Goal: Information Seeking & Learning: Learn about a topic

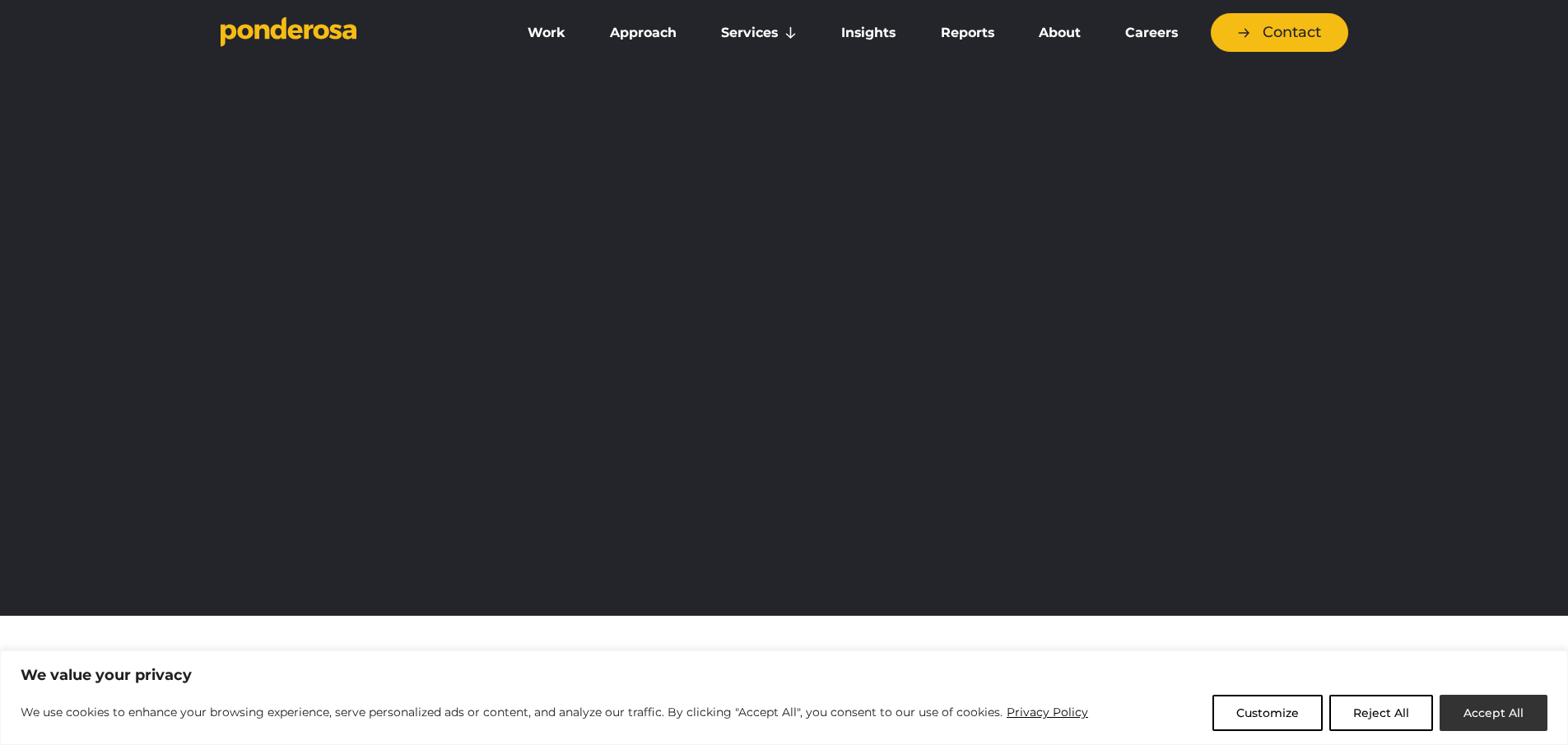
click at [1513, 708] on button "Accept All" at bounding box center [1493, 713] width 107 height 36
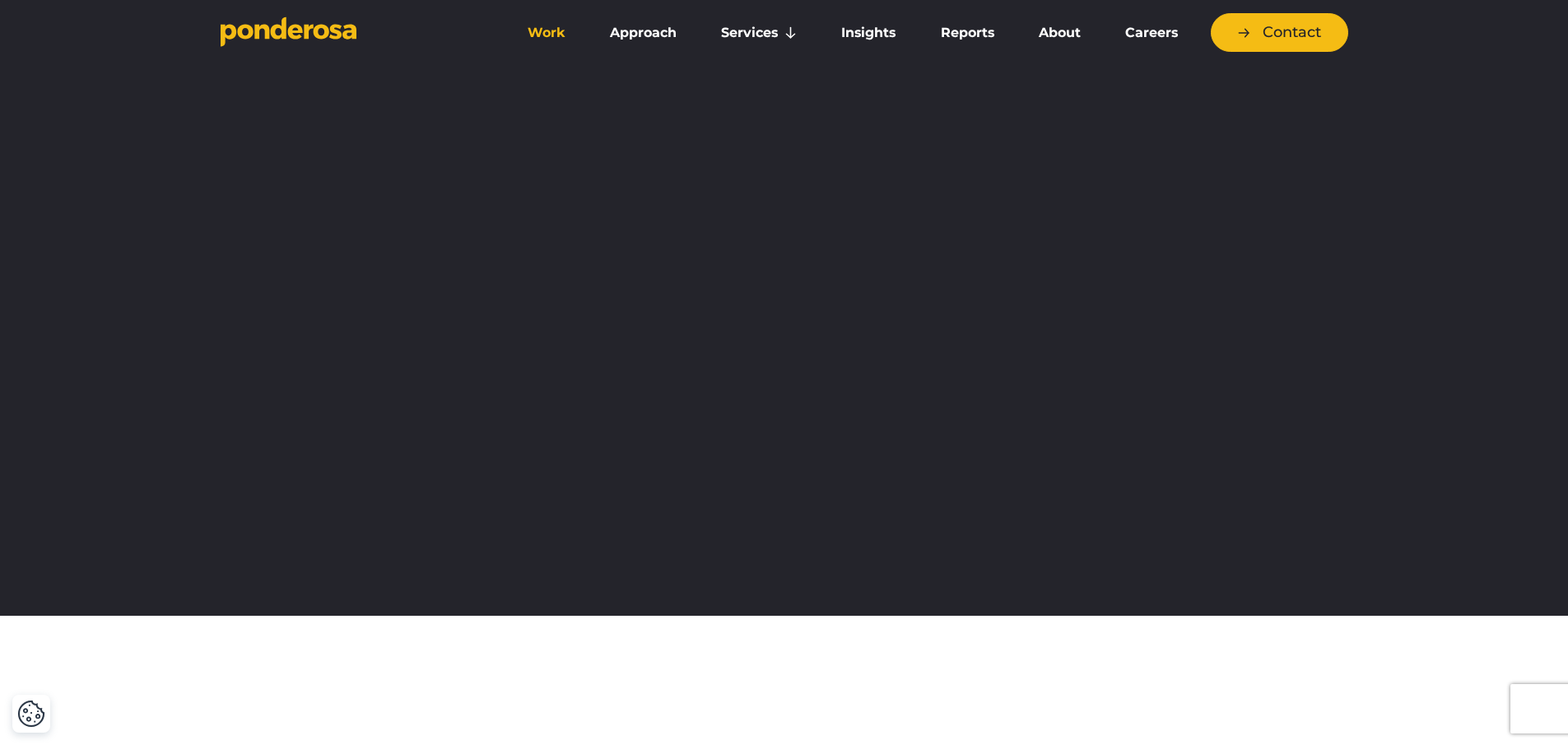
click at [545, 35] on link "Work" at bounding box center [546, 32] width 76 height 35
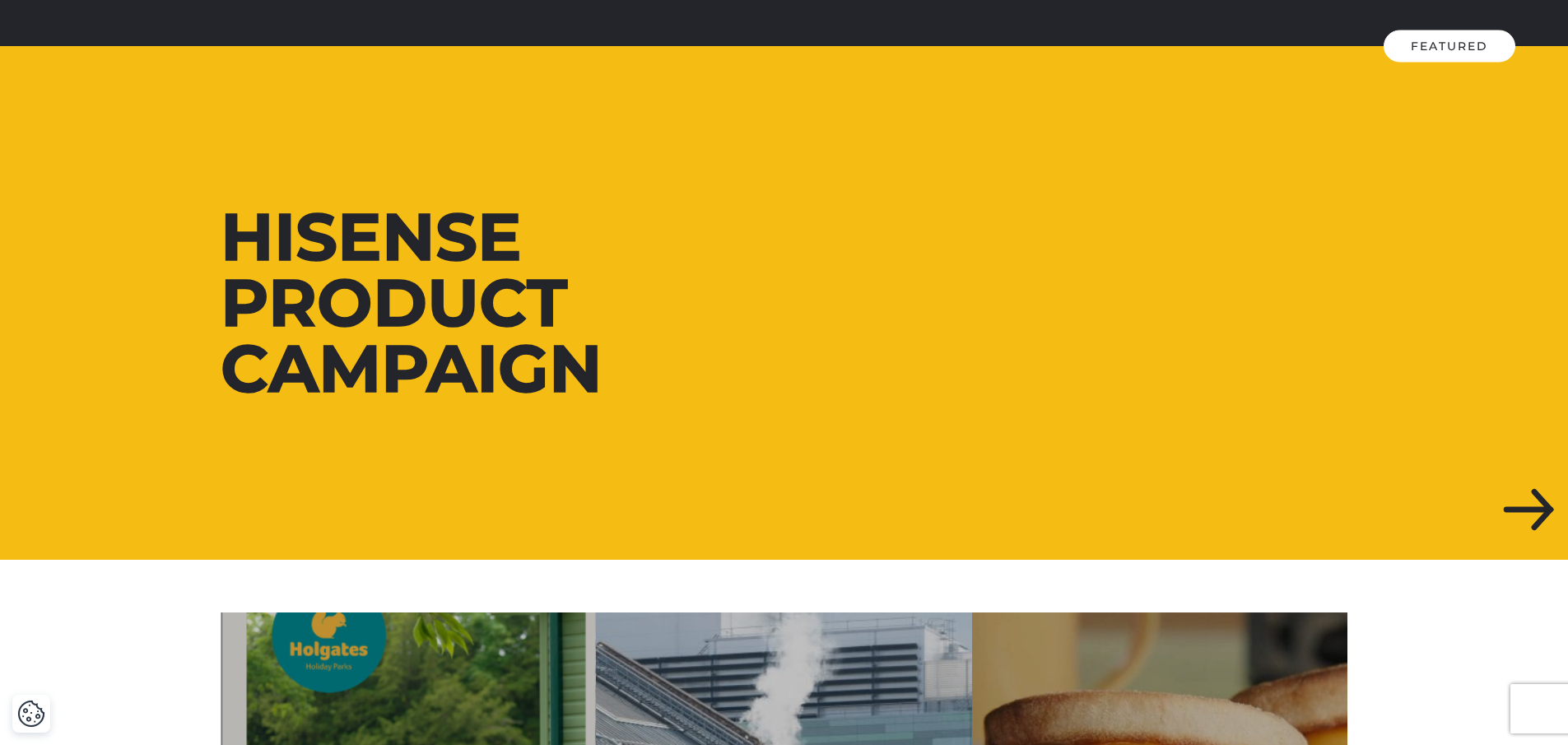
scroll to position [315, 0]
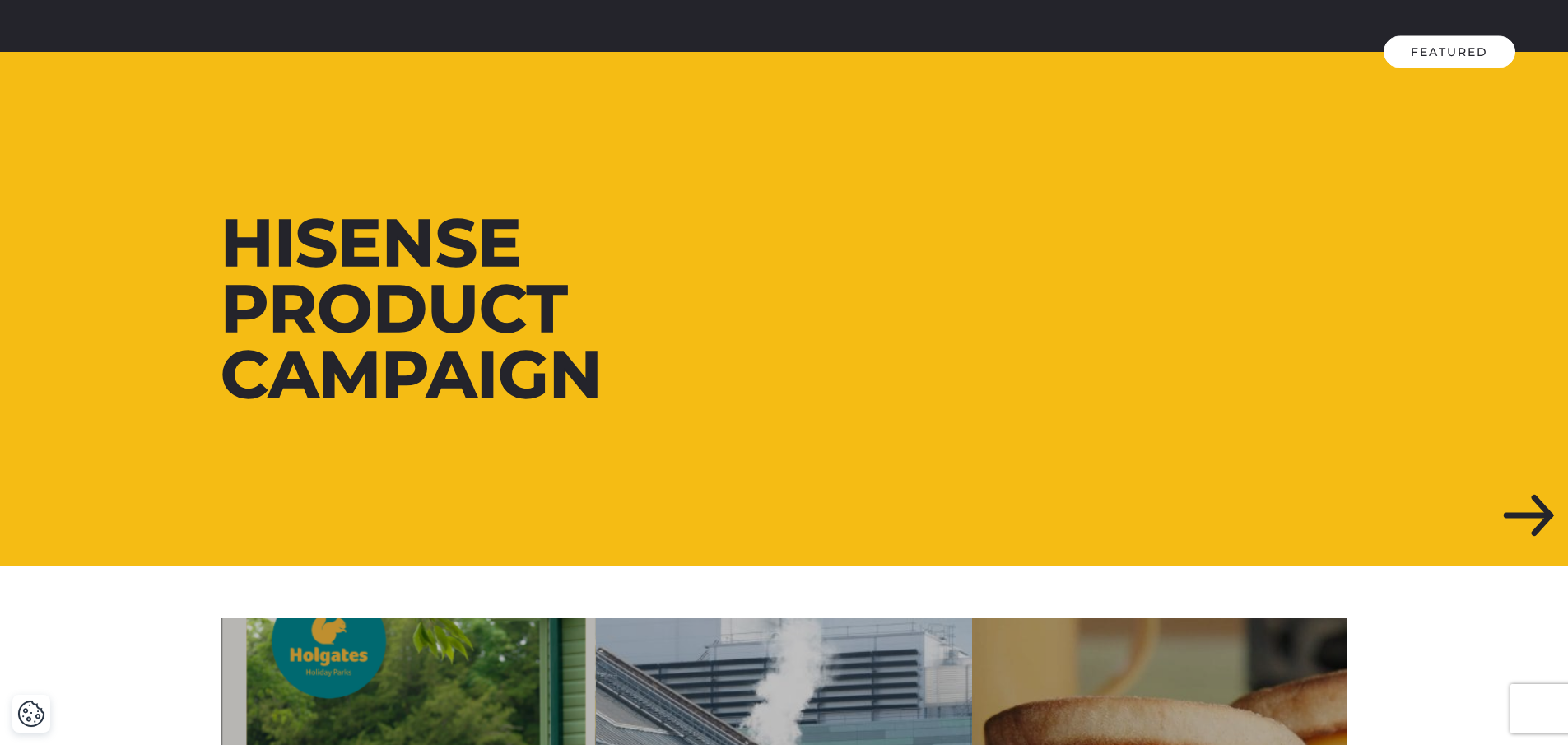
click at [1530, 514] on div at bounding box center [784, 309] width 1568 height 513
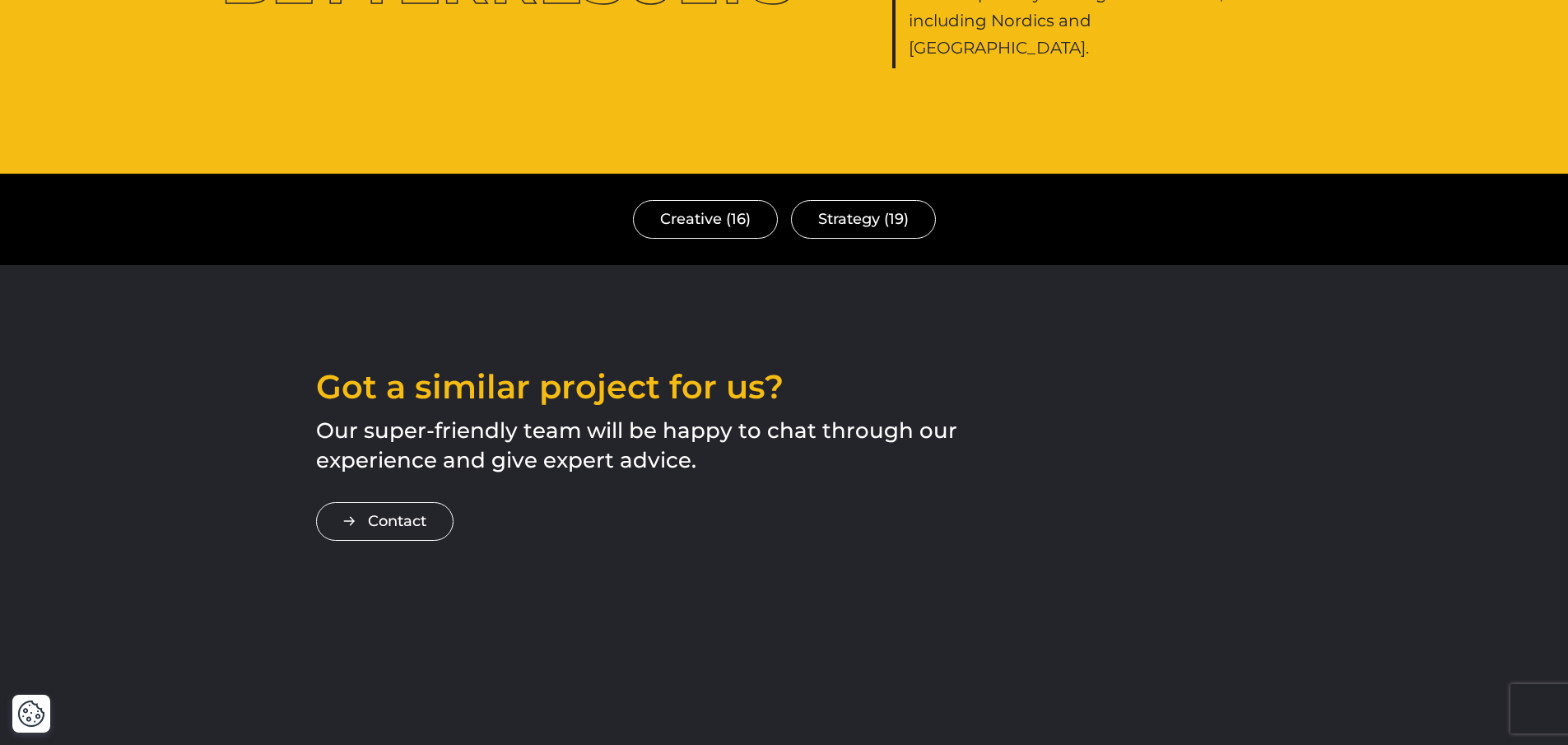
scroll to position [4449, 0]
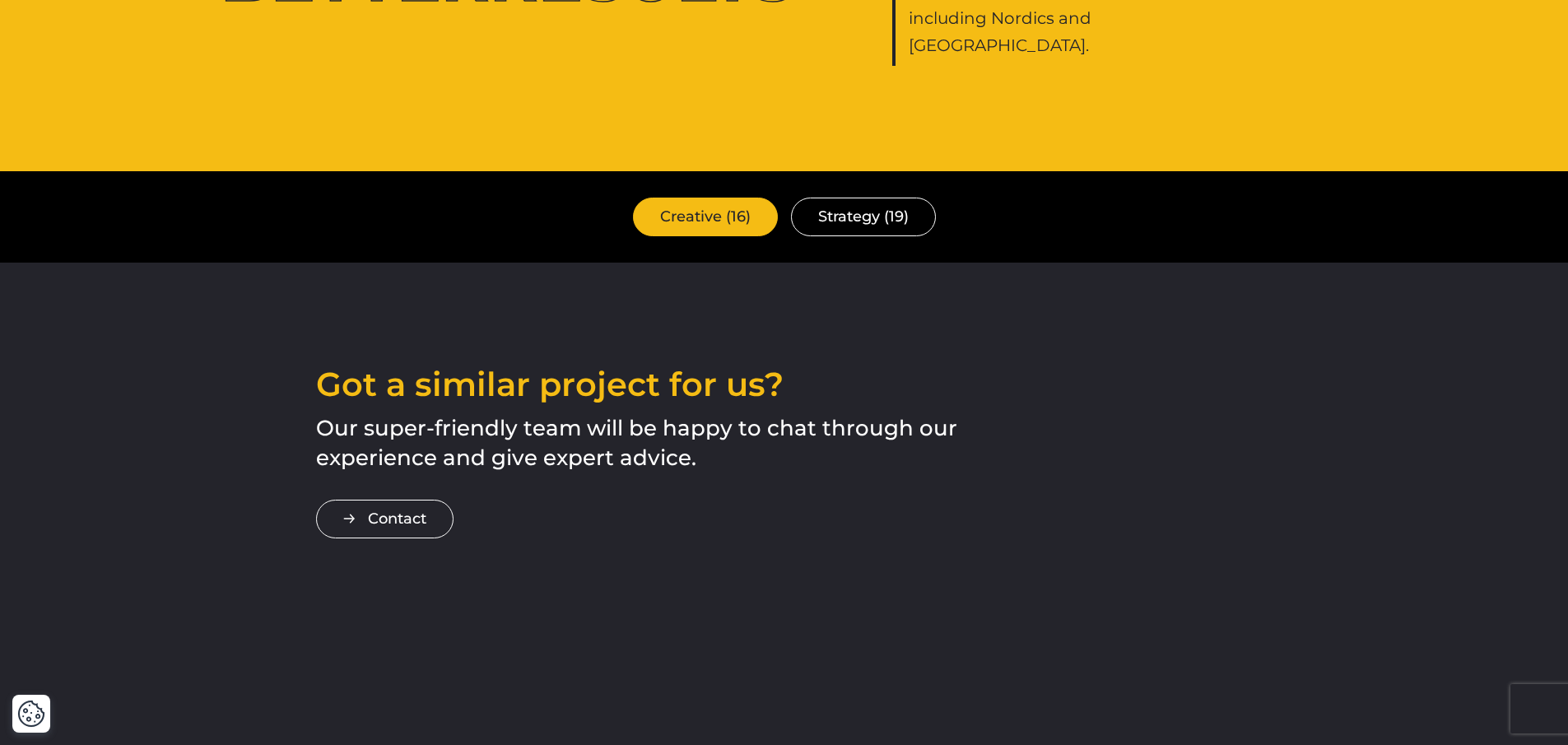
click at [701, 198] on link "Creative (16)" at bounding box center [705, 217] width 145 height 38
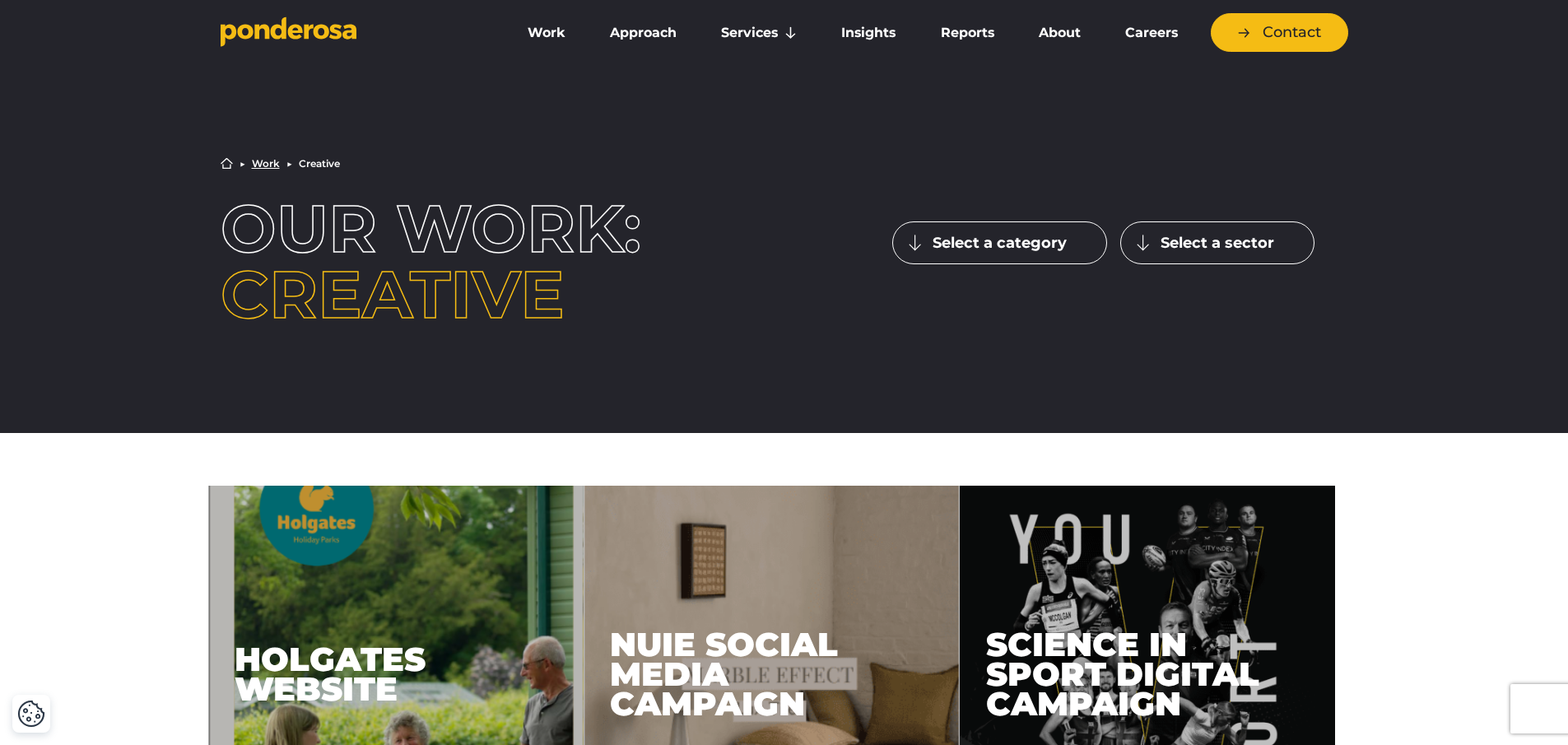
click at [963, 242] on button "Select a category" at bounding box center [999, 243] width 215 height 43
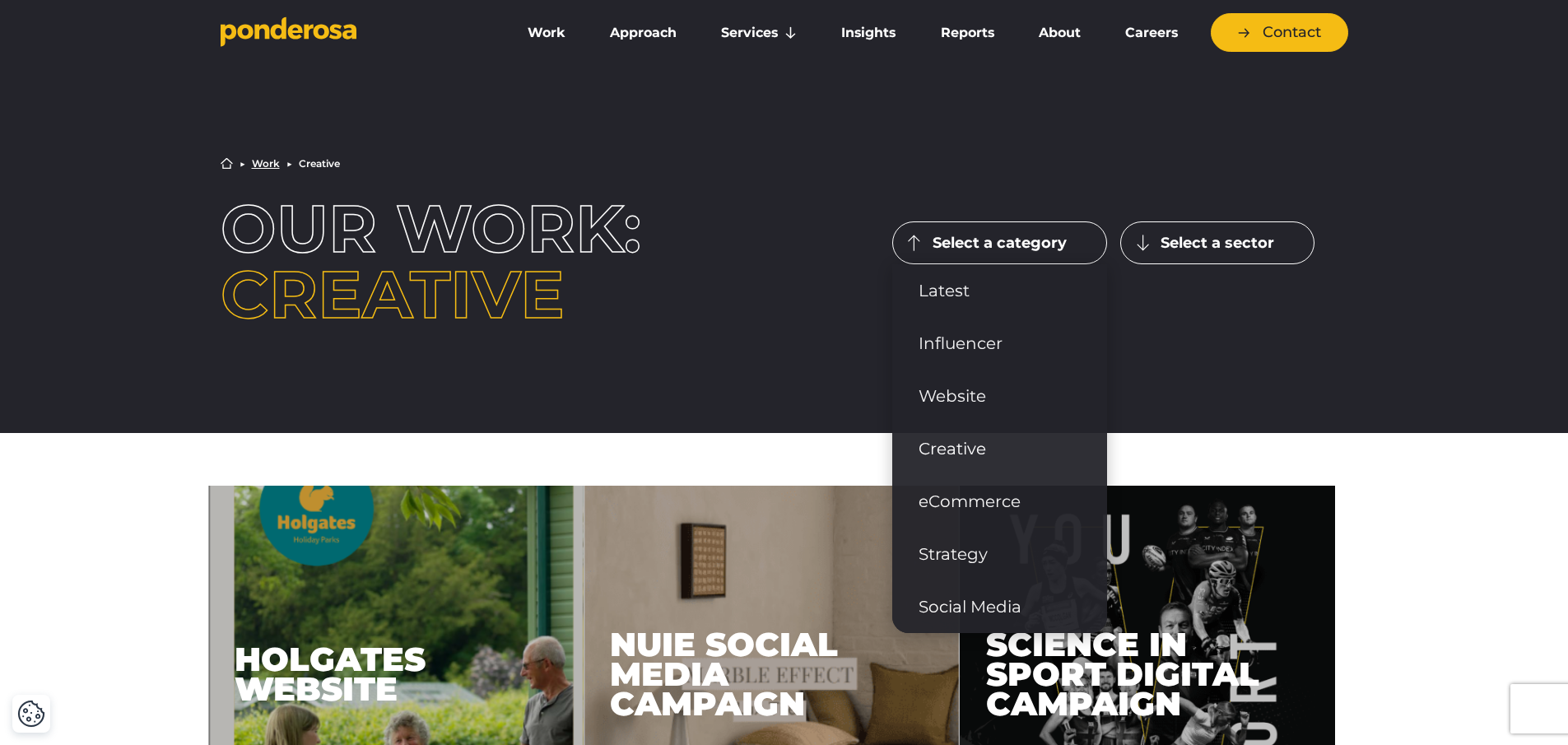
click at [963, 242] on button "Select a category" at bounding box center [999, 243] width 215 height 43
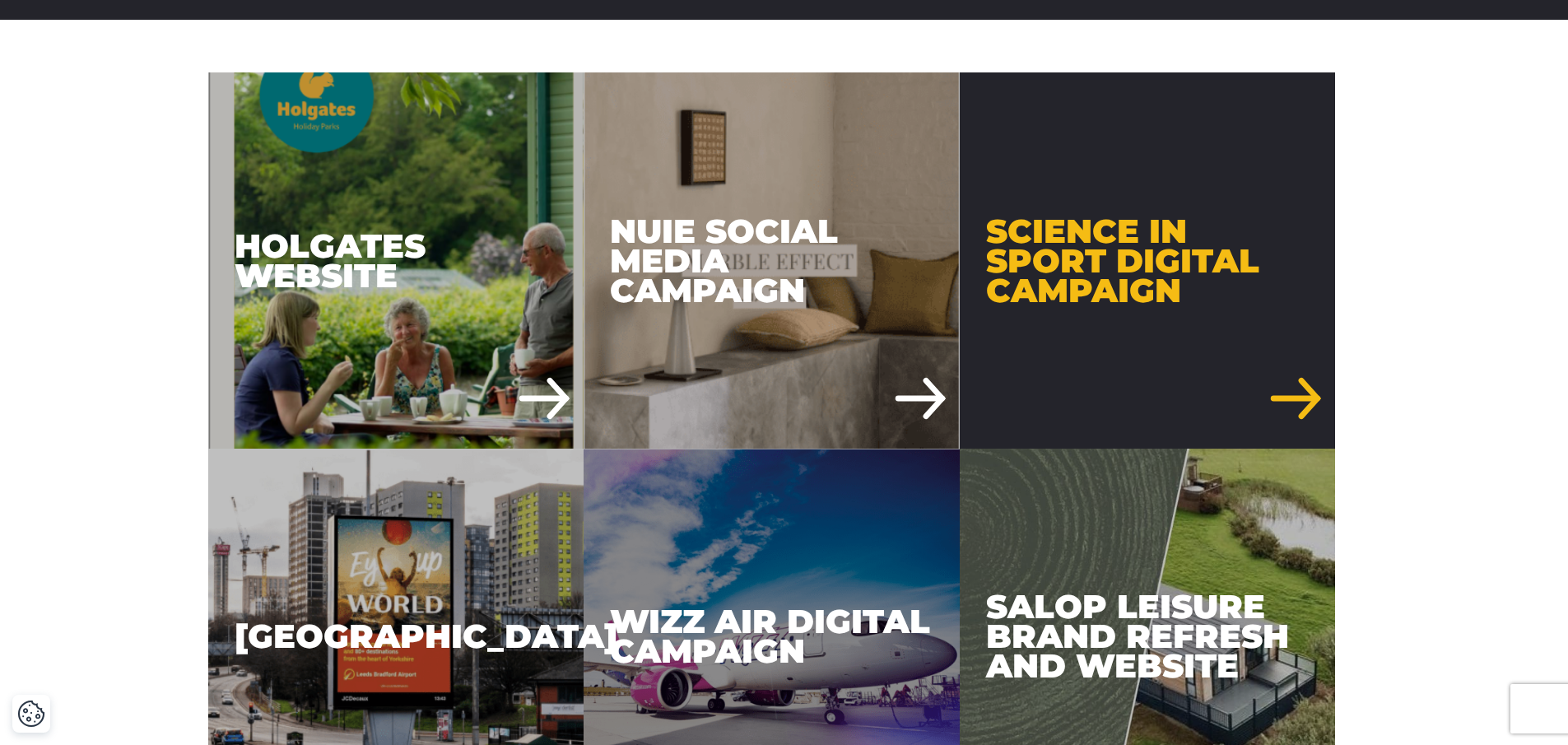
scroll to position [413, 0]
click at [1251, 286] on div "Science in Sport Digital Campaign" at bounding box center [1147, 259] width 376 height 376
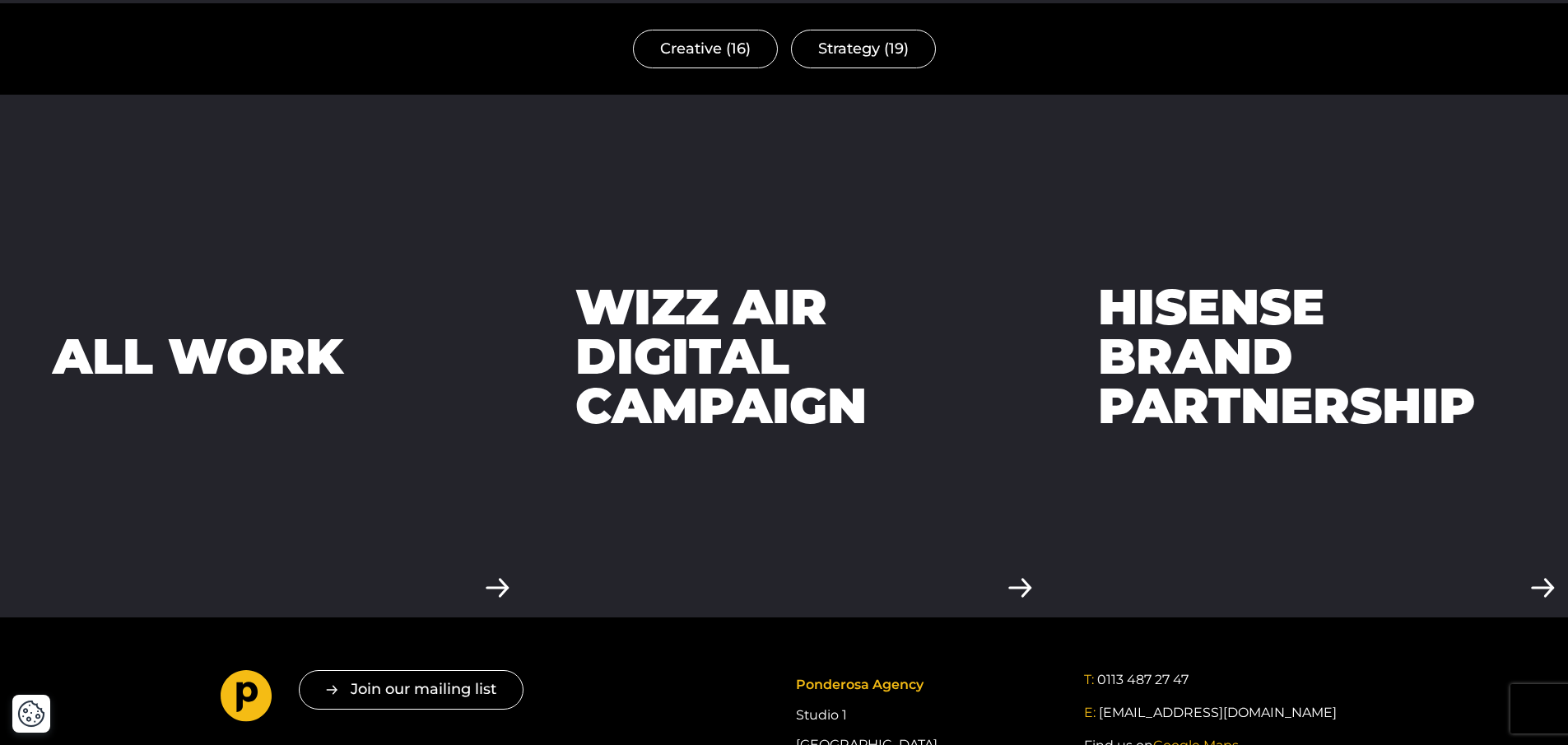
scroll to position [5178, 0]
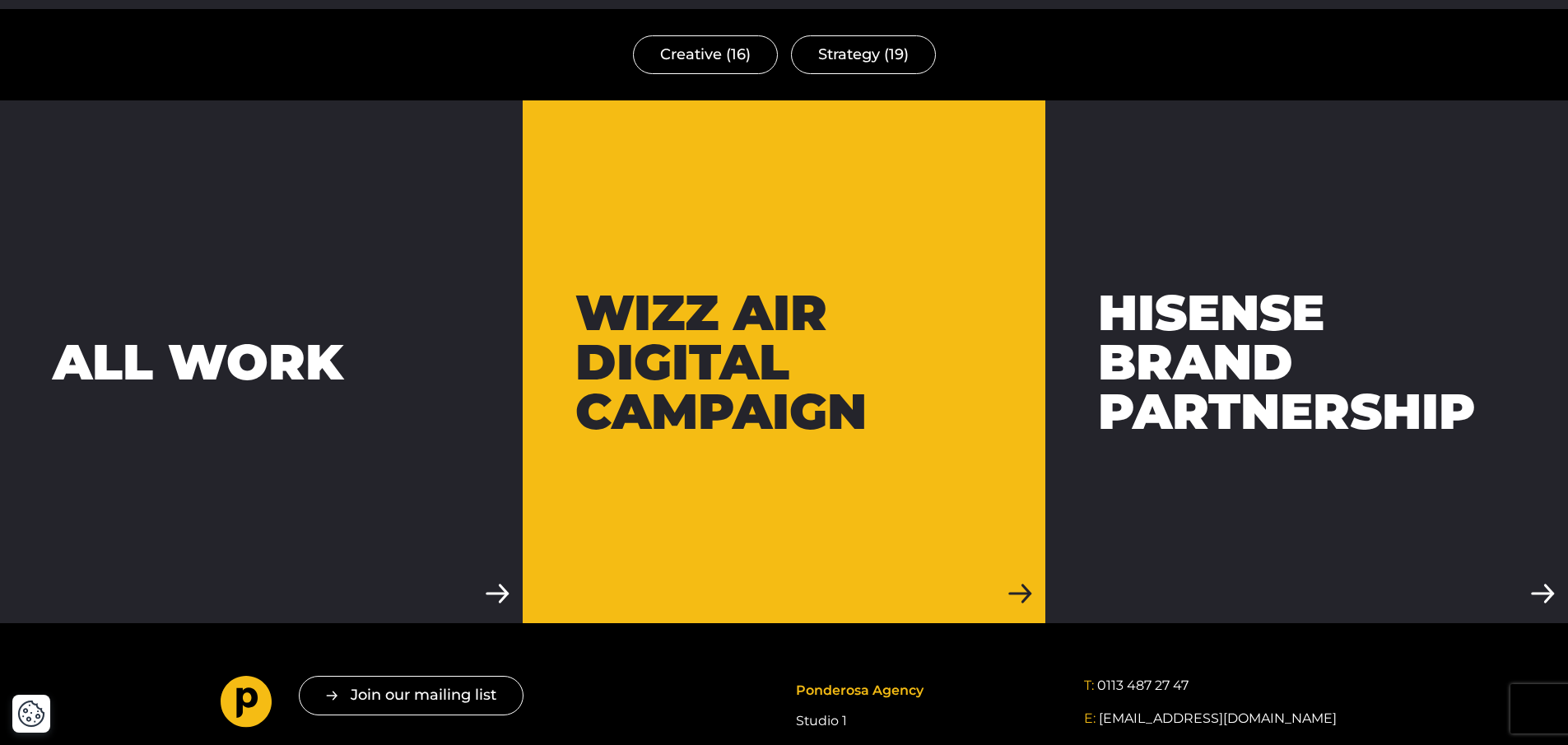
click at [684, 307] on div "Wizz Air Digital Campaign" at bounding box center [784, 362] width 417 height 148
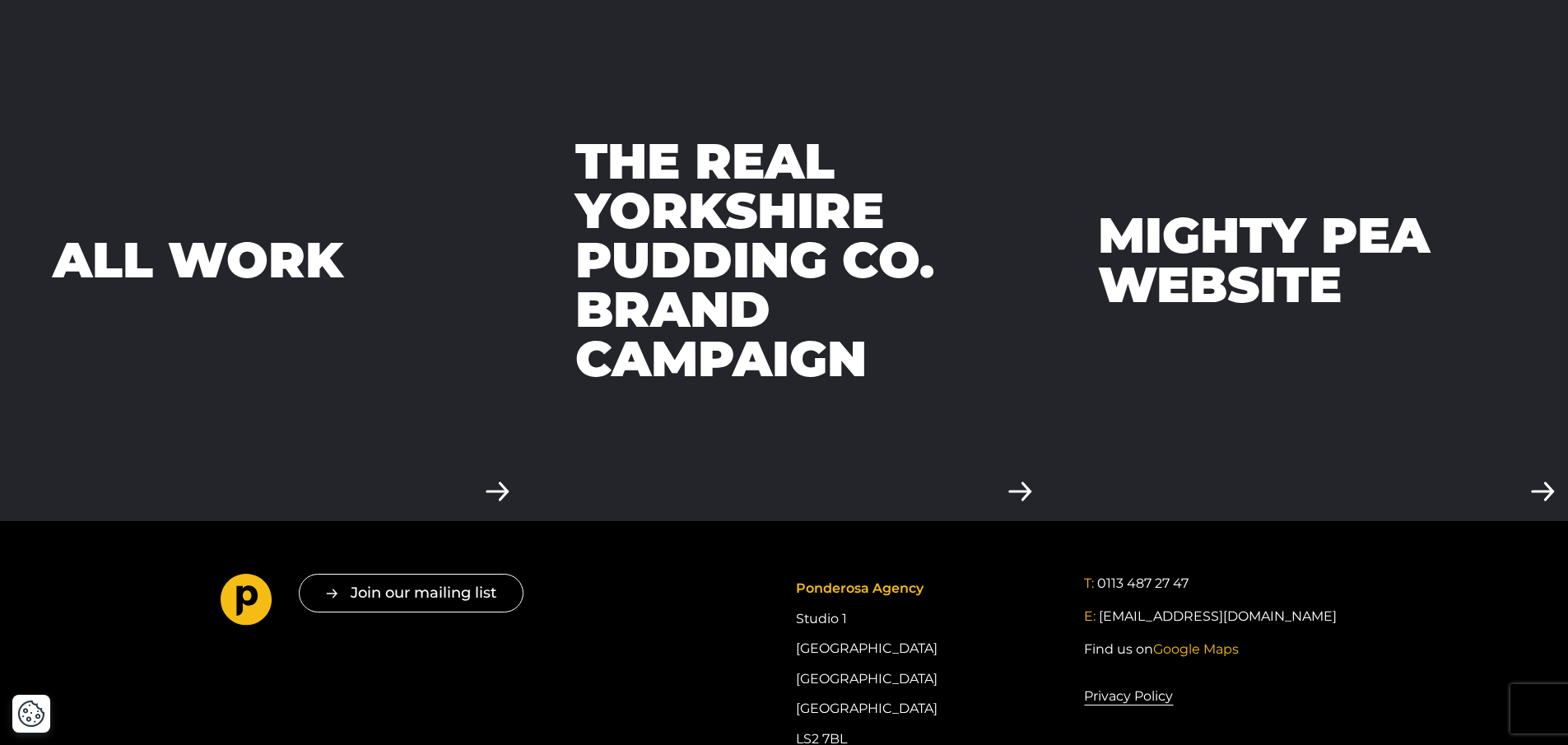
scroll to position [5365, 0]
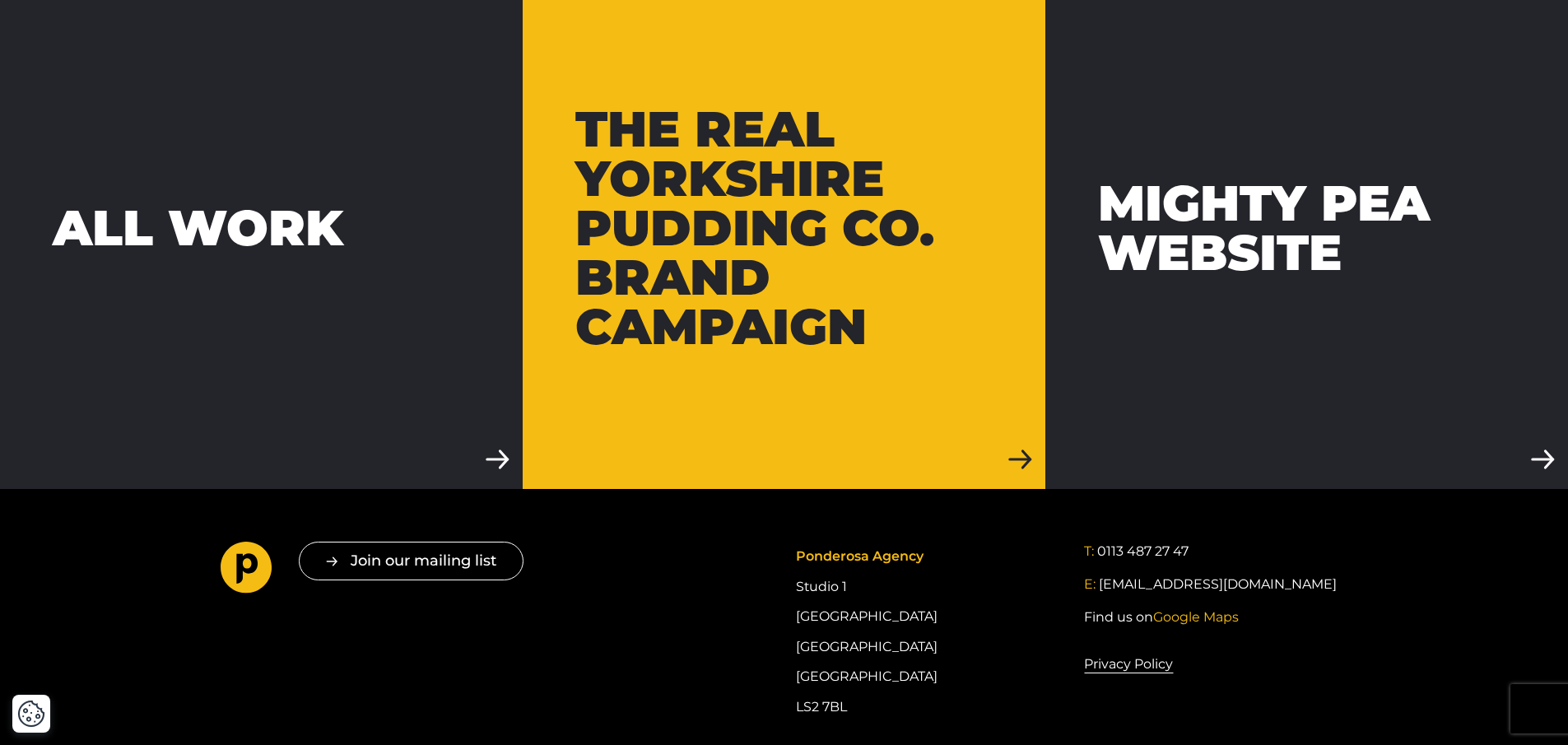
click at [692, 309] on link "The Real Yorkshire Pudding Co. Brand Campaign" at bounding box center [784, 227] width 523 height 523
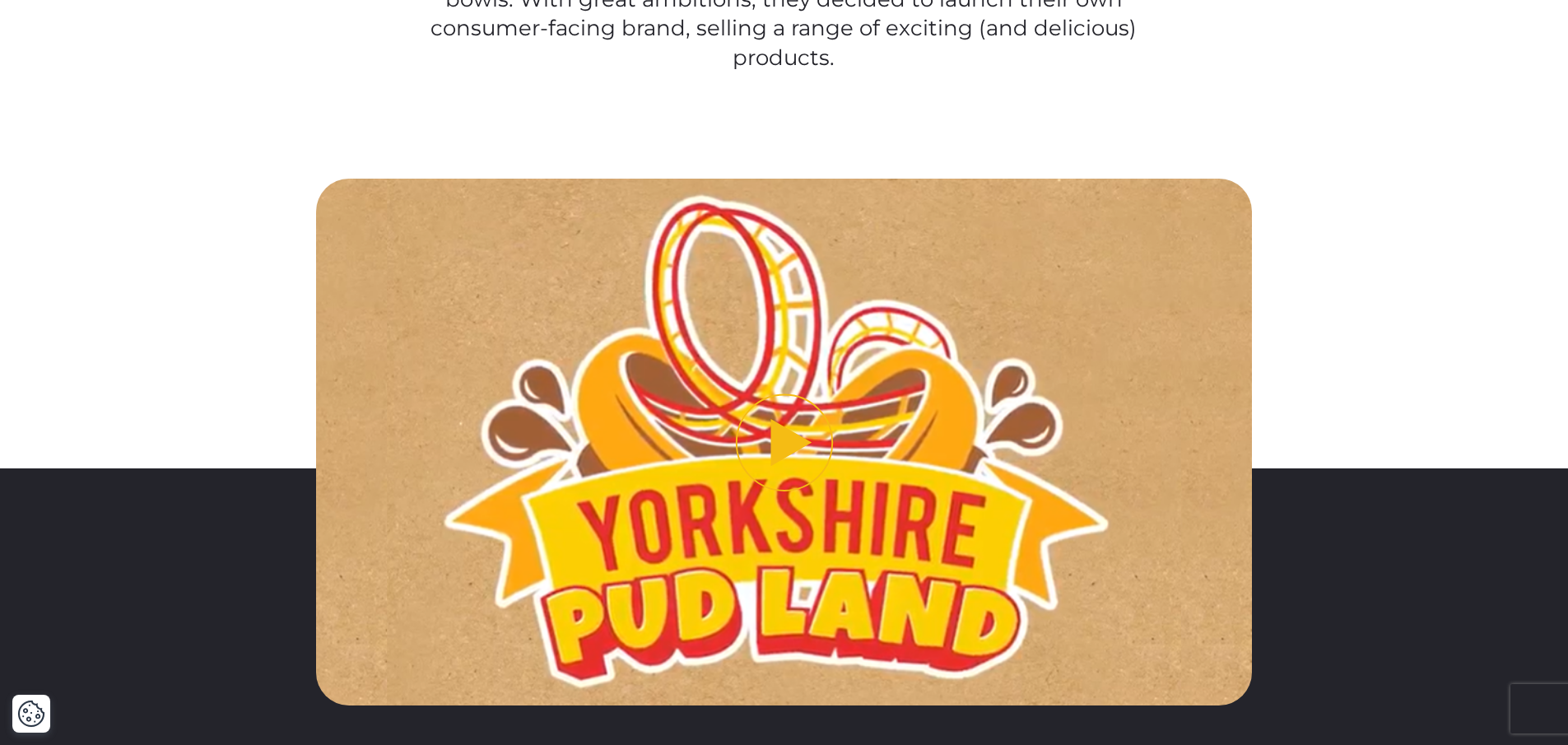
scroll to position [1471, 0]
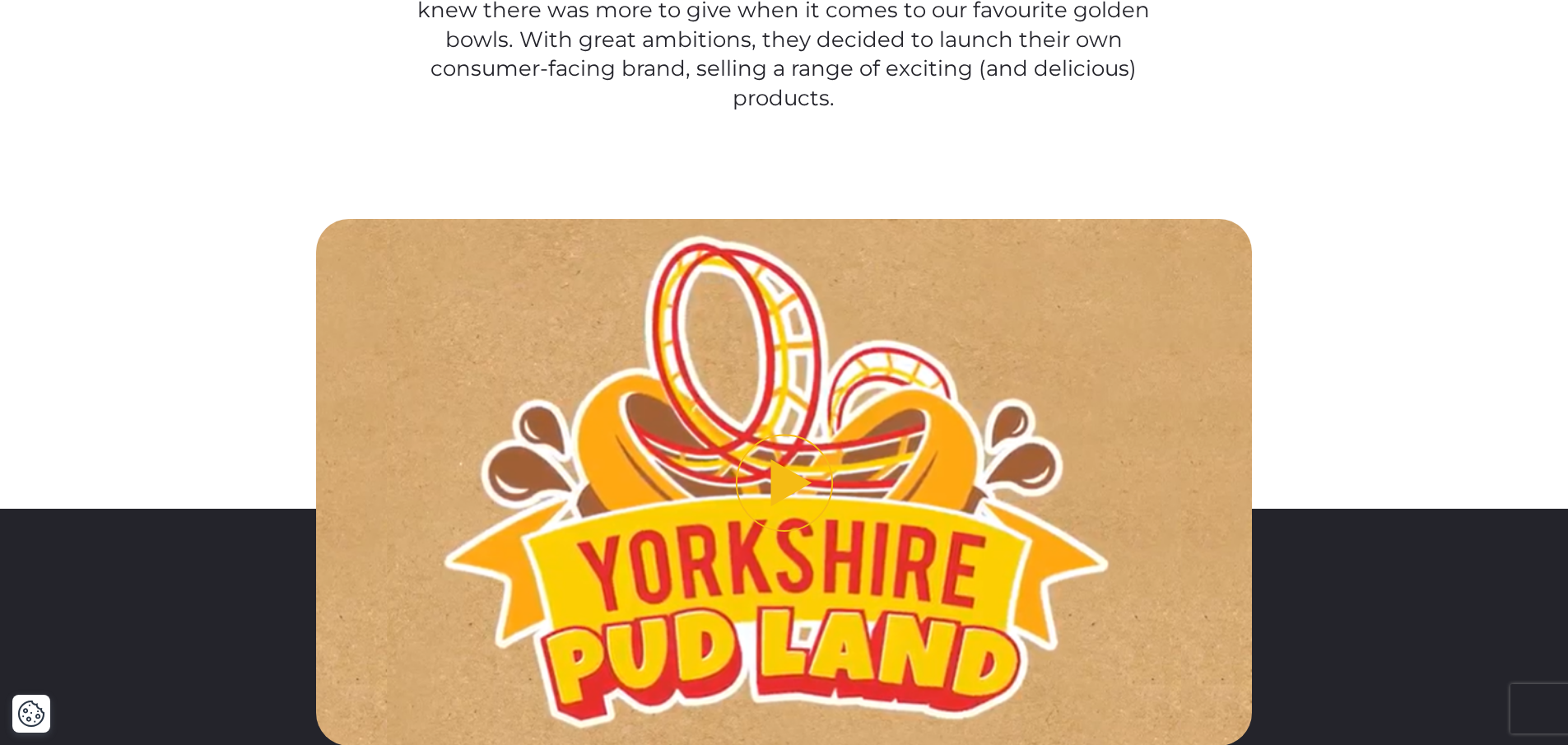
click at [796, 470] on button "Play video" at bounding box center [784, 482] width 935 height 526
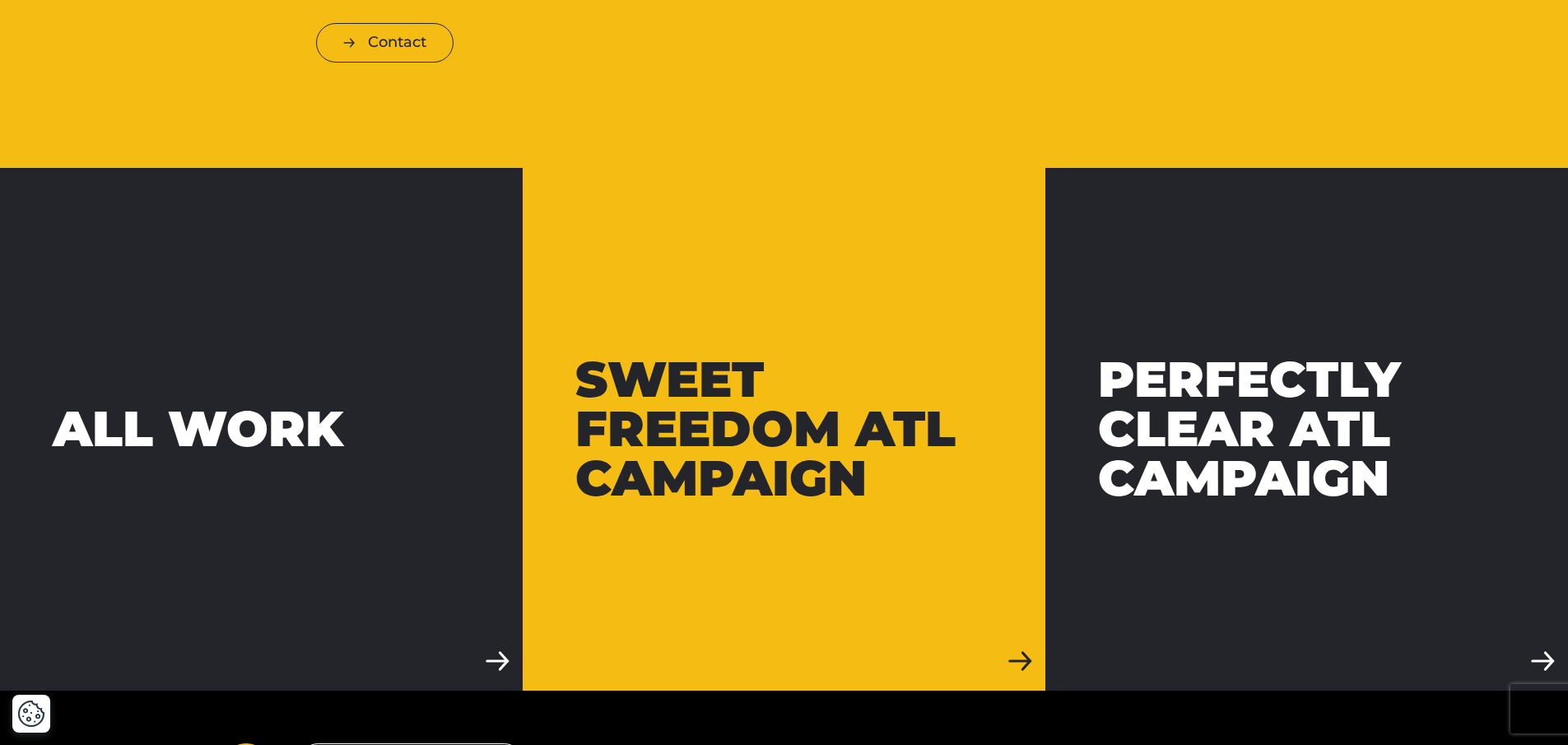
scroll to position [5670, 0]
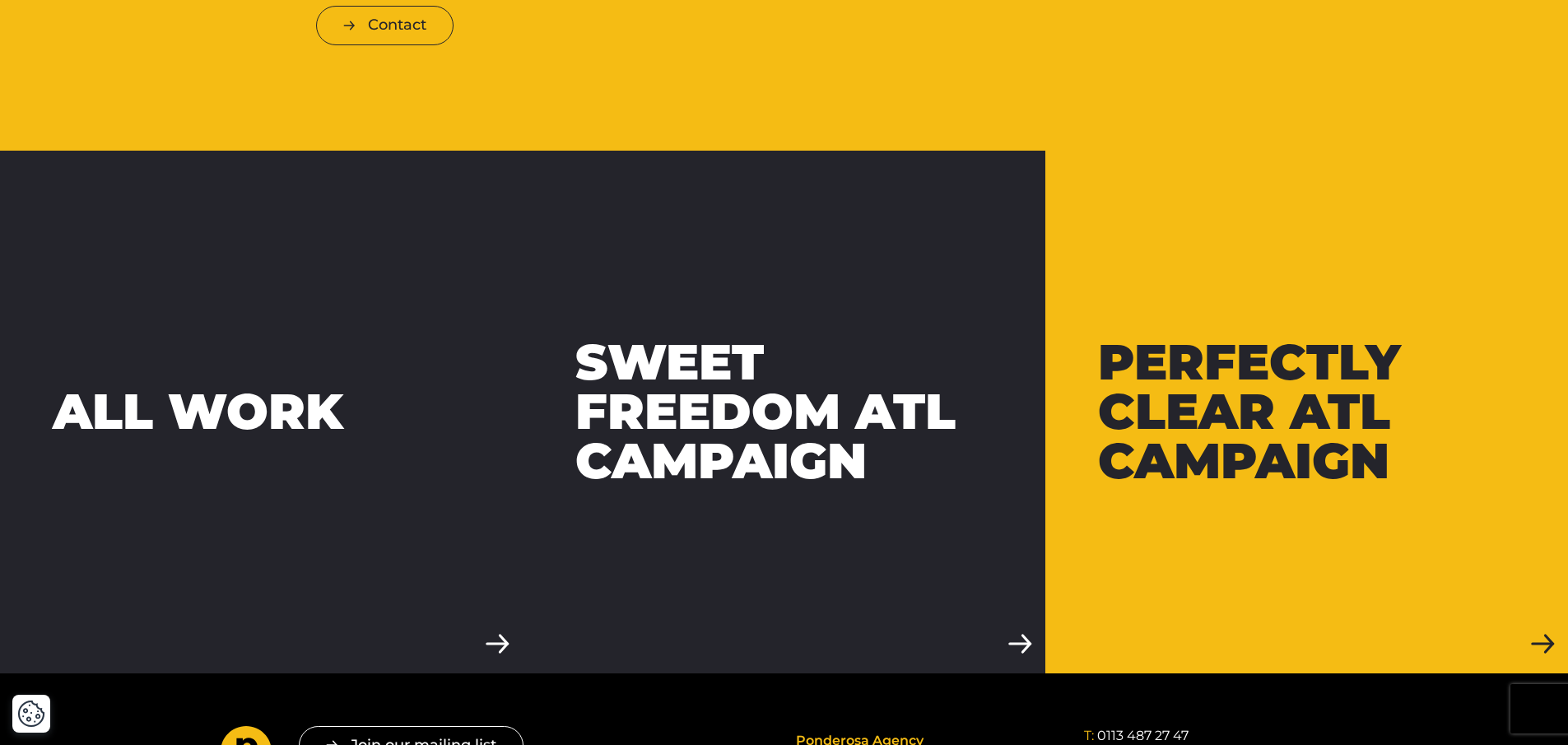
click at [1177, 448] on div "Perfectly Clear ATL Campaign" at bounding box center [1306, 412] width 417 height 148
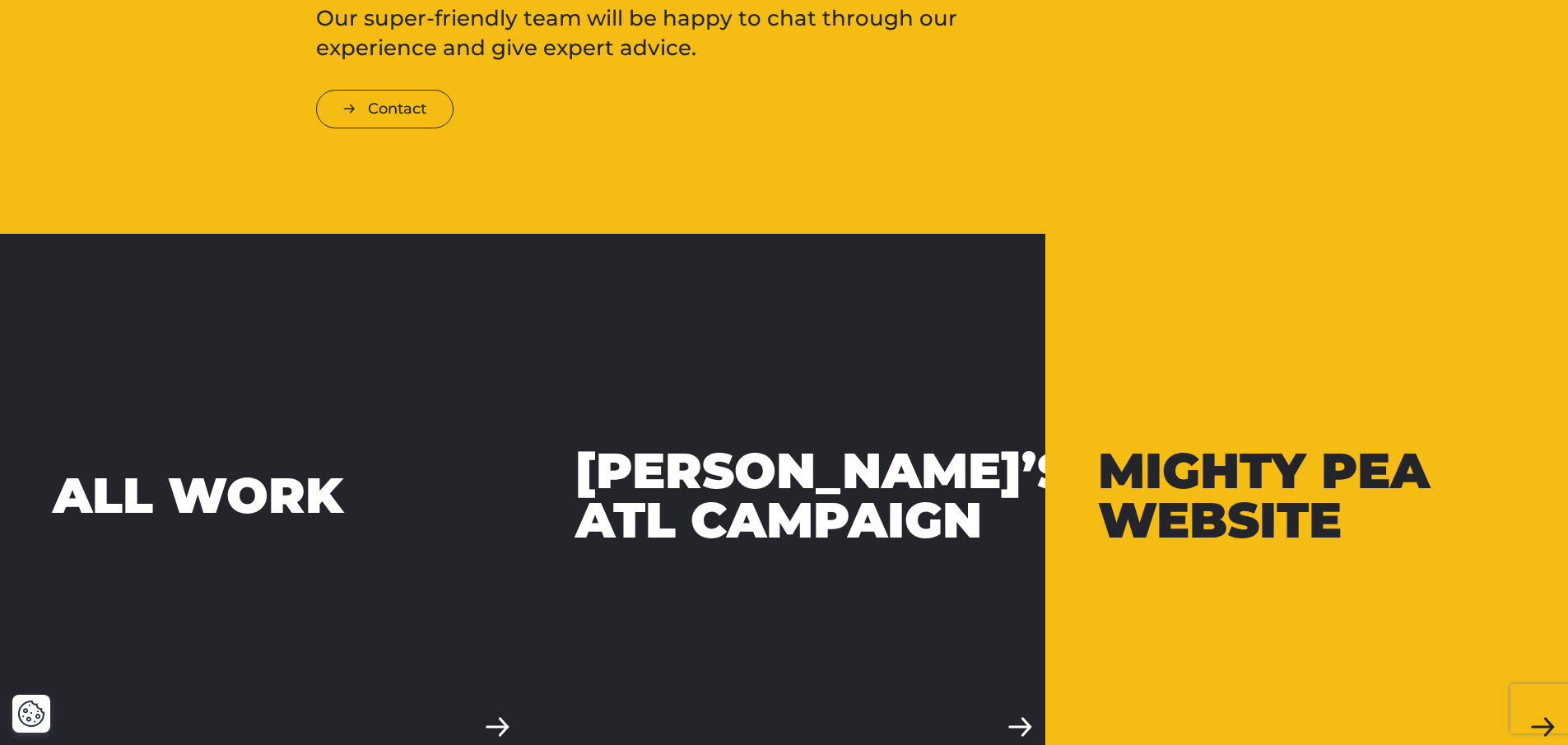
scroll to position [5225, 0]
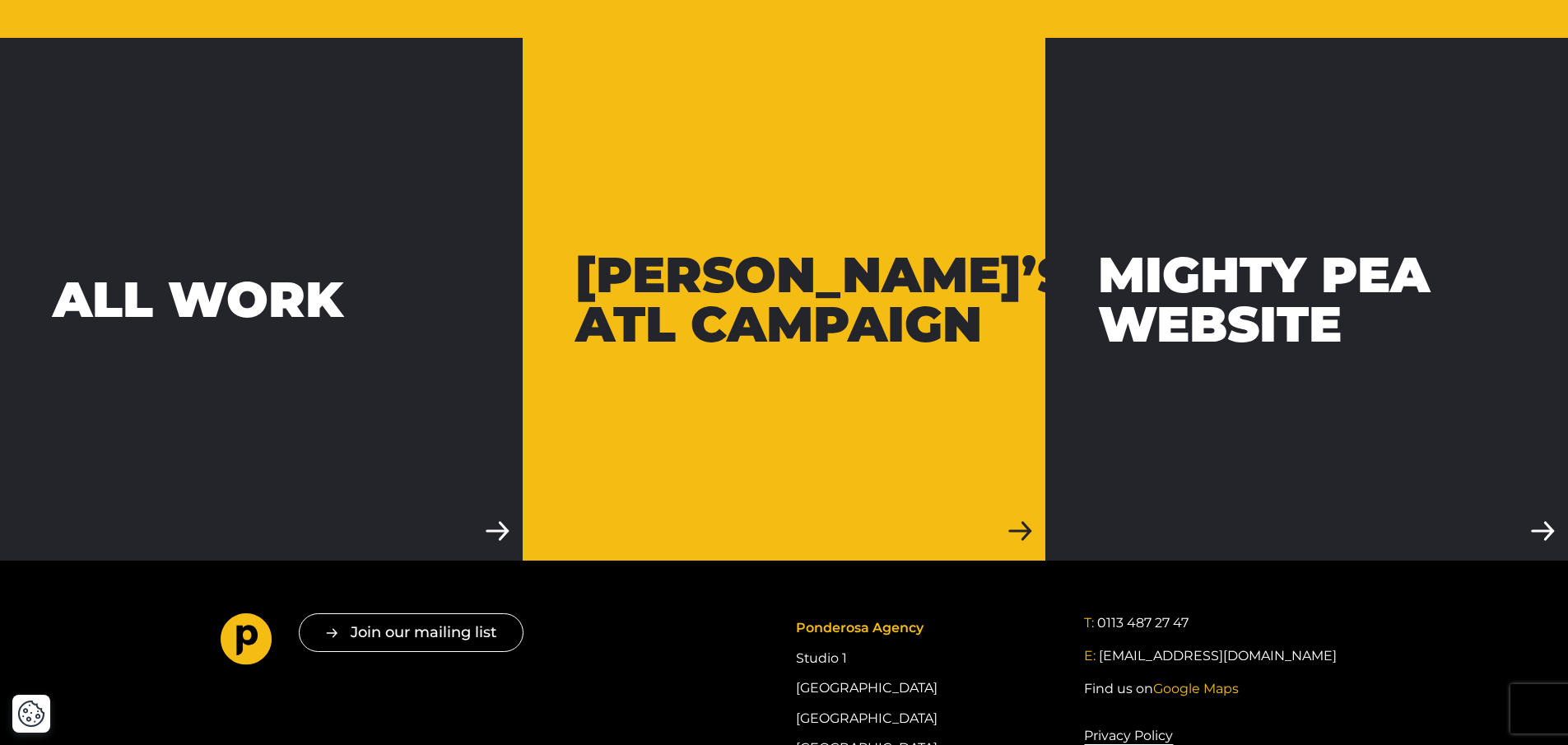
click at [808, 392] on link "[PERSON_NAME]’s ATL Campaign" at bounding box center [784, 298] width 523 height 523
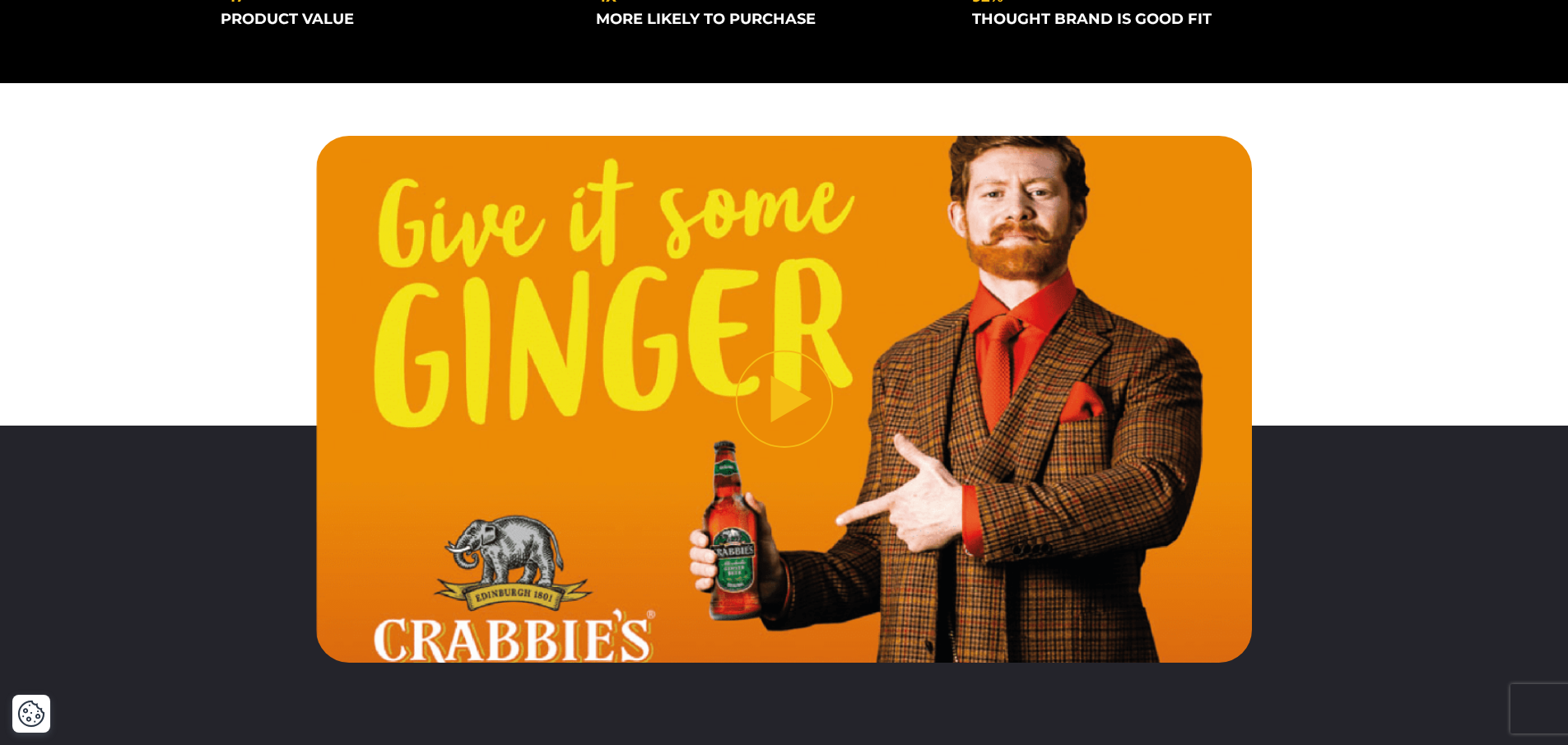
scroll to position [489, 0]
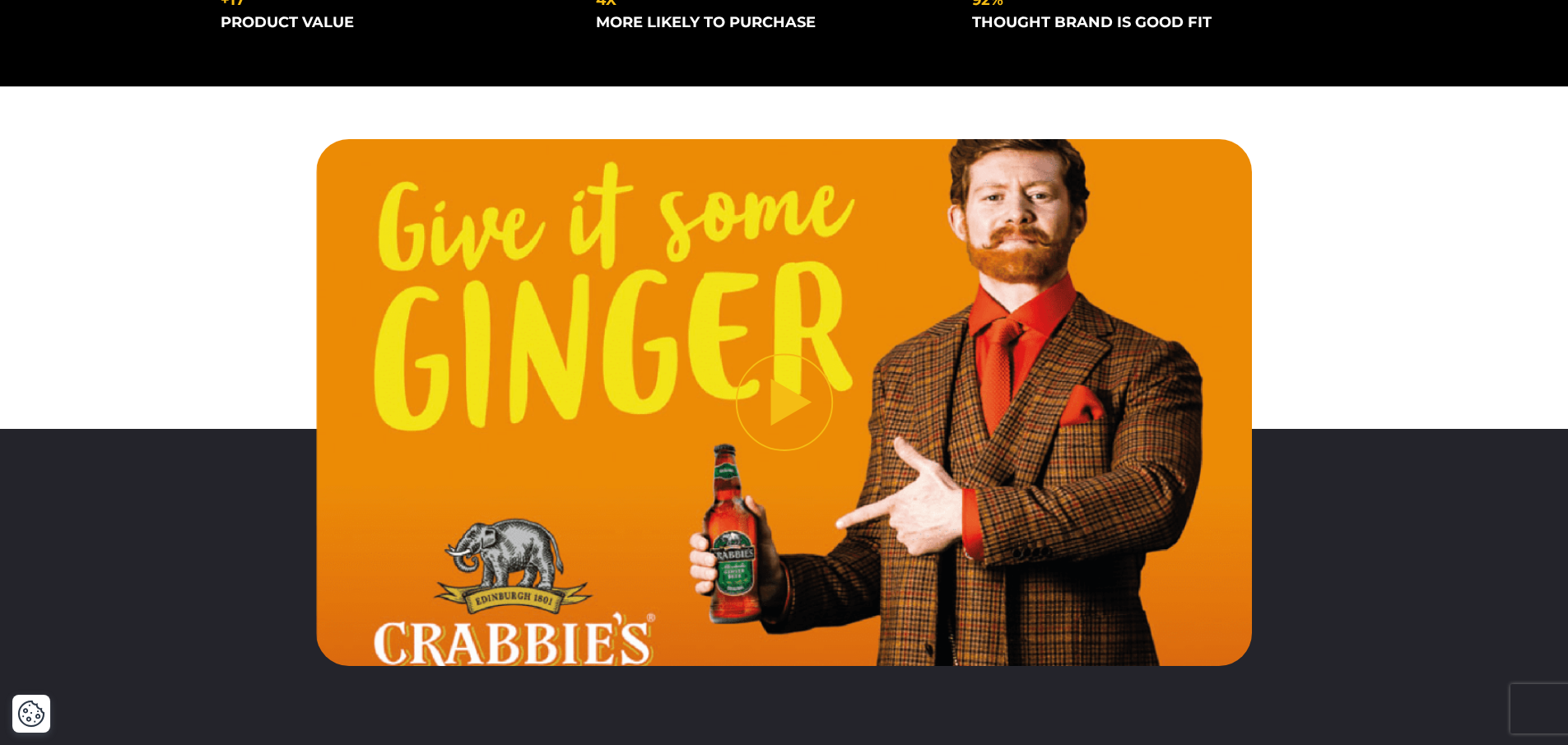
click at [786, 390] on button "Play video" at bounding box center [784, 401] width 935 height 526
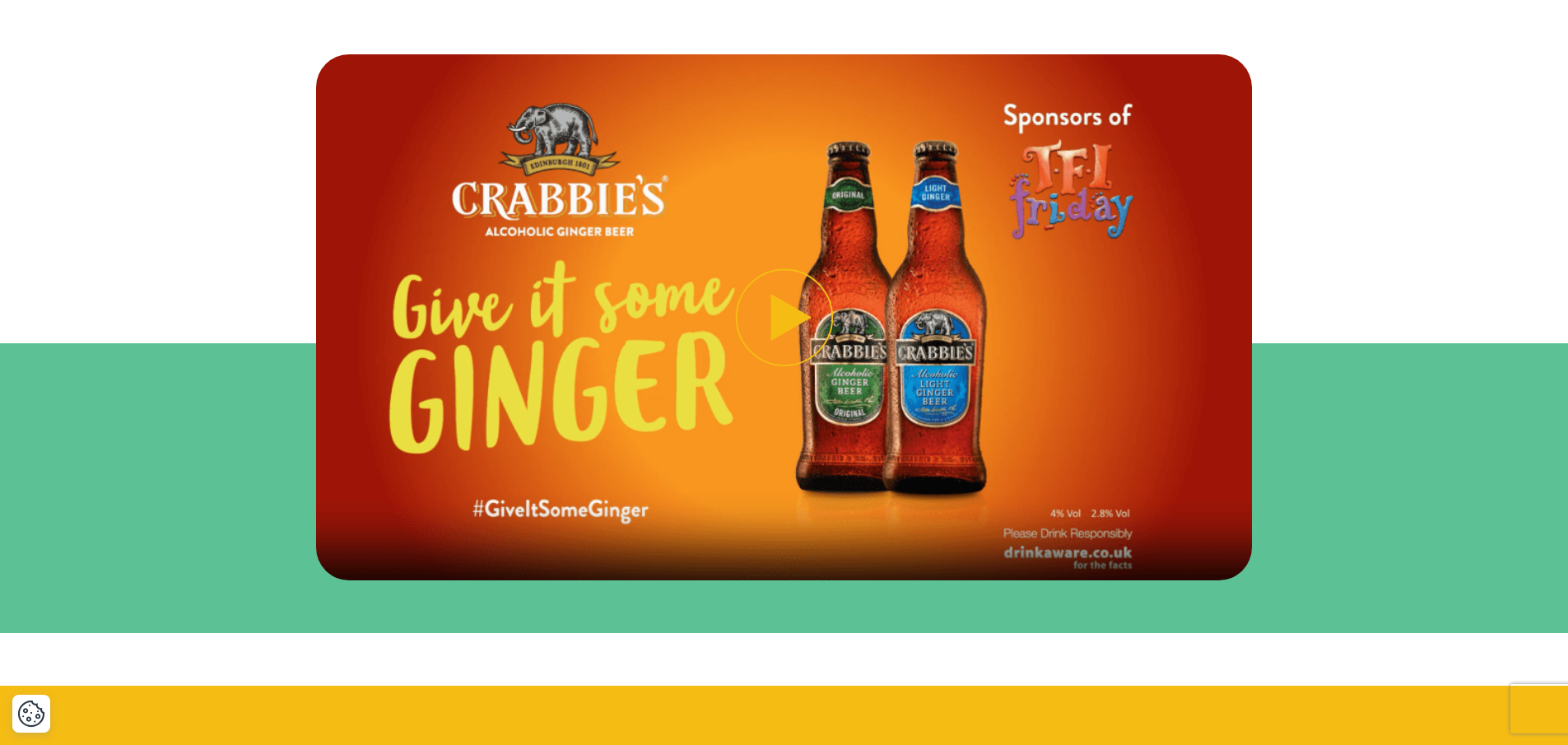
scroll to position [1937, 0]
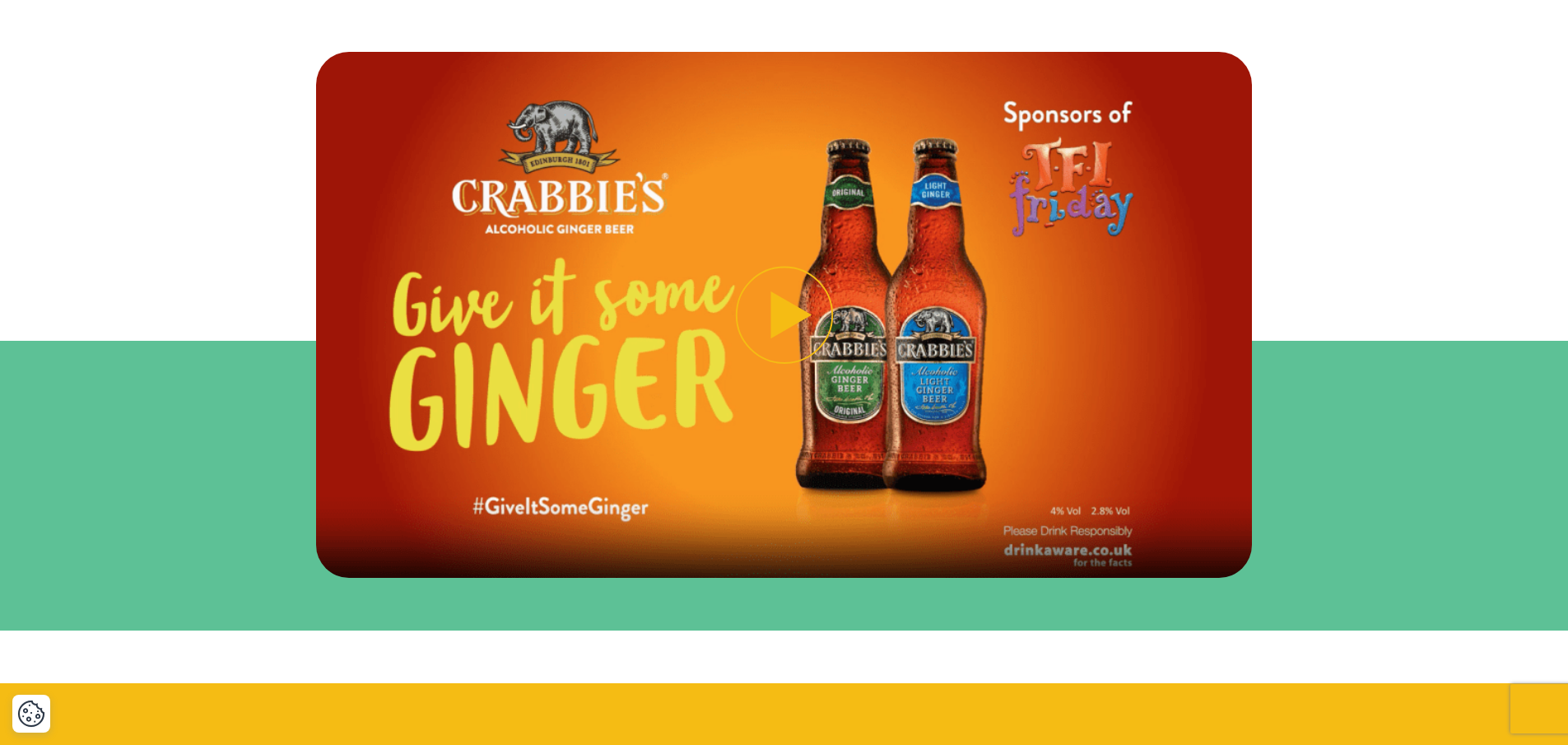
click at [827, 317] on button "Play video" at bounding box center [784, 315] width 935 height 526
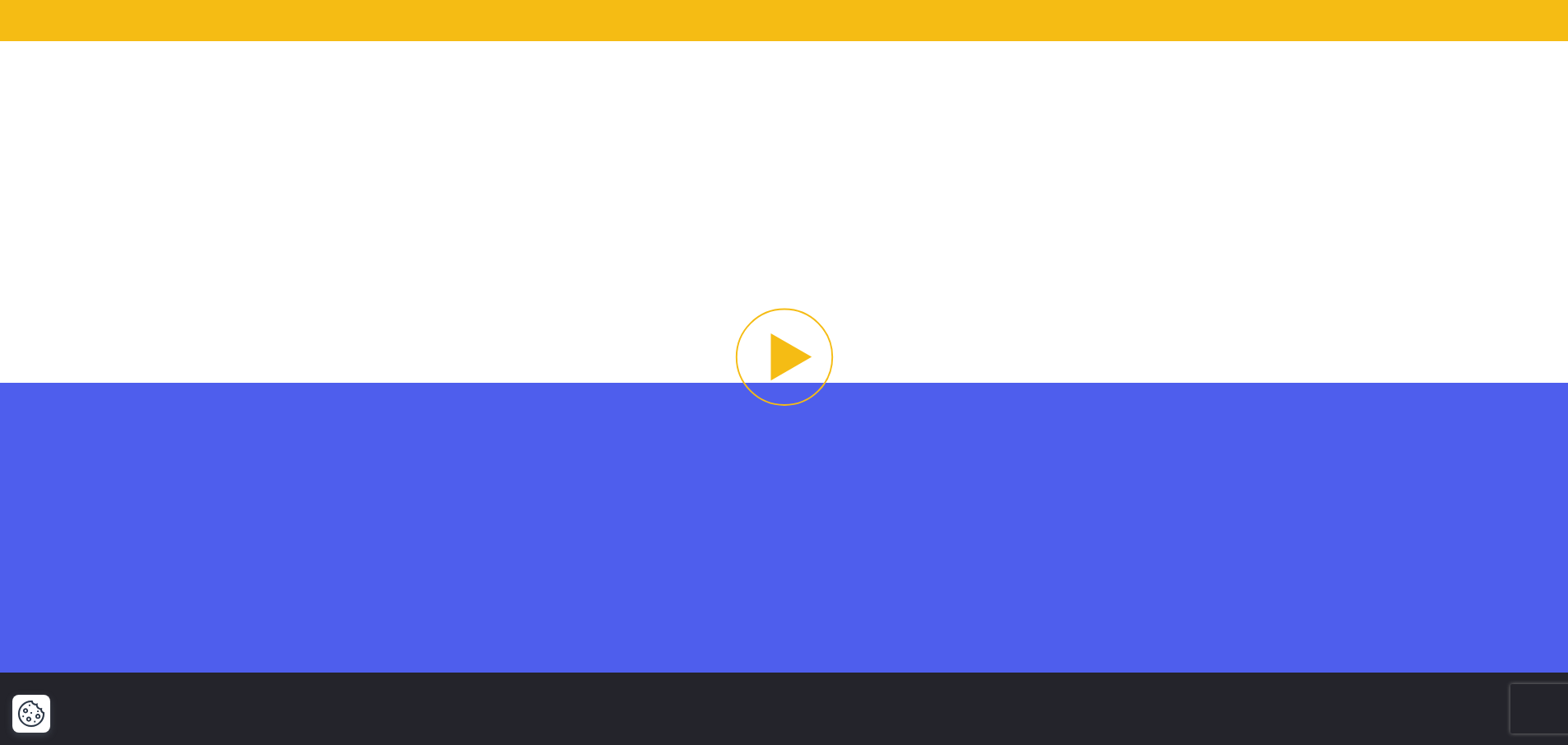
scroll to position [3075, 0]
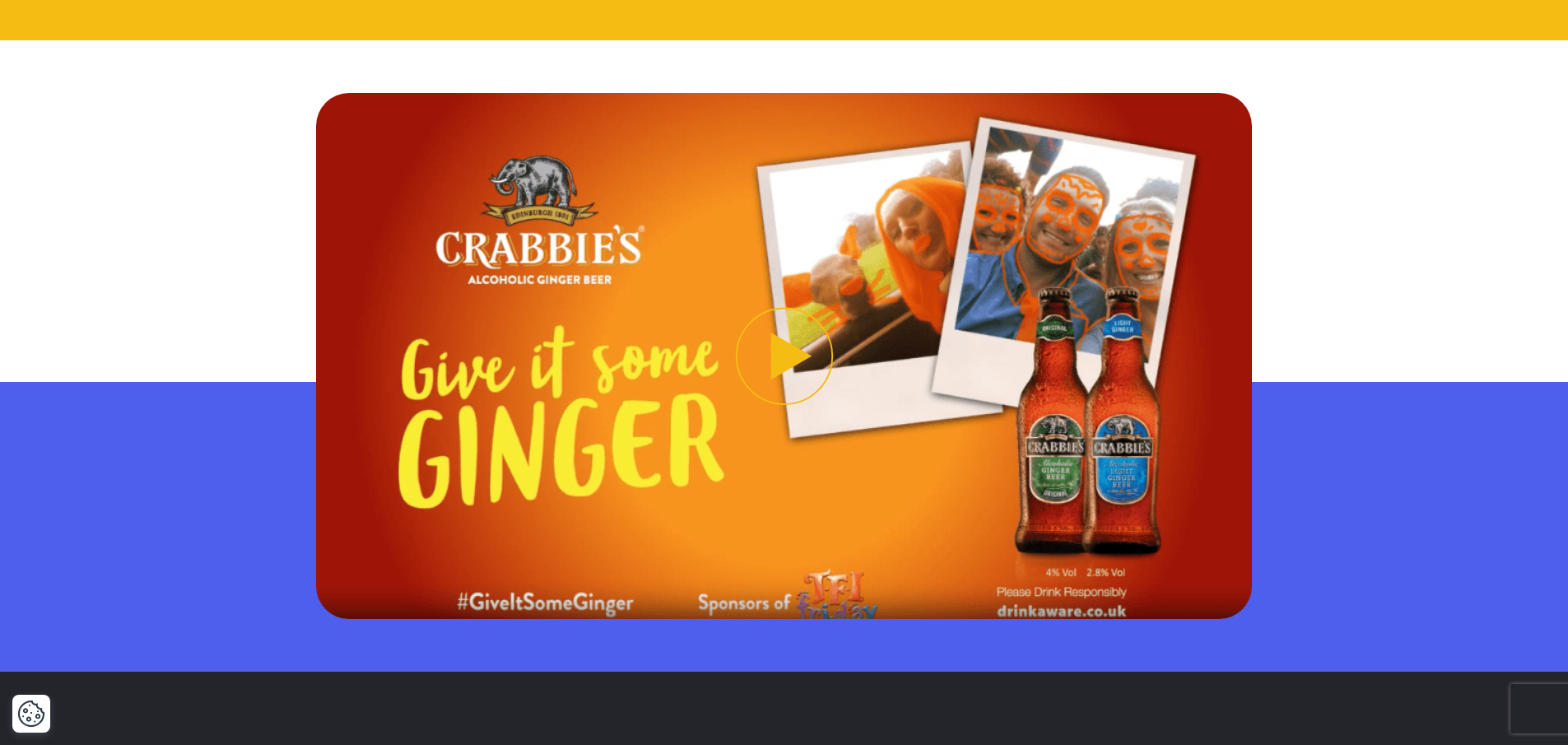
click at [773, 345] on button "Play video" at bounding box center [784, 355] width 935 height 526
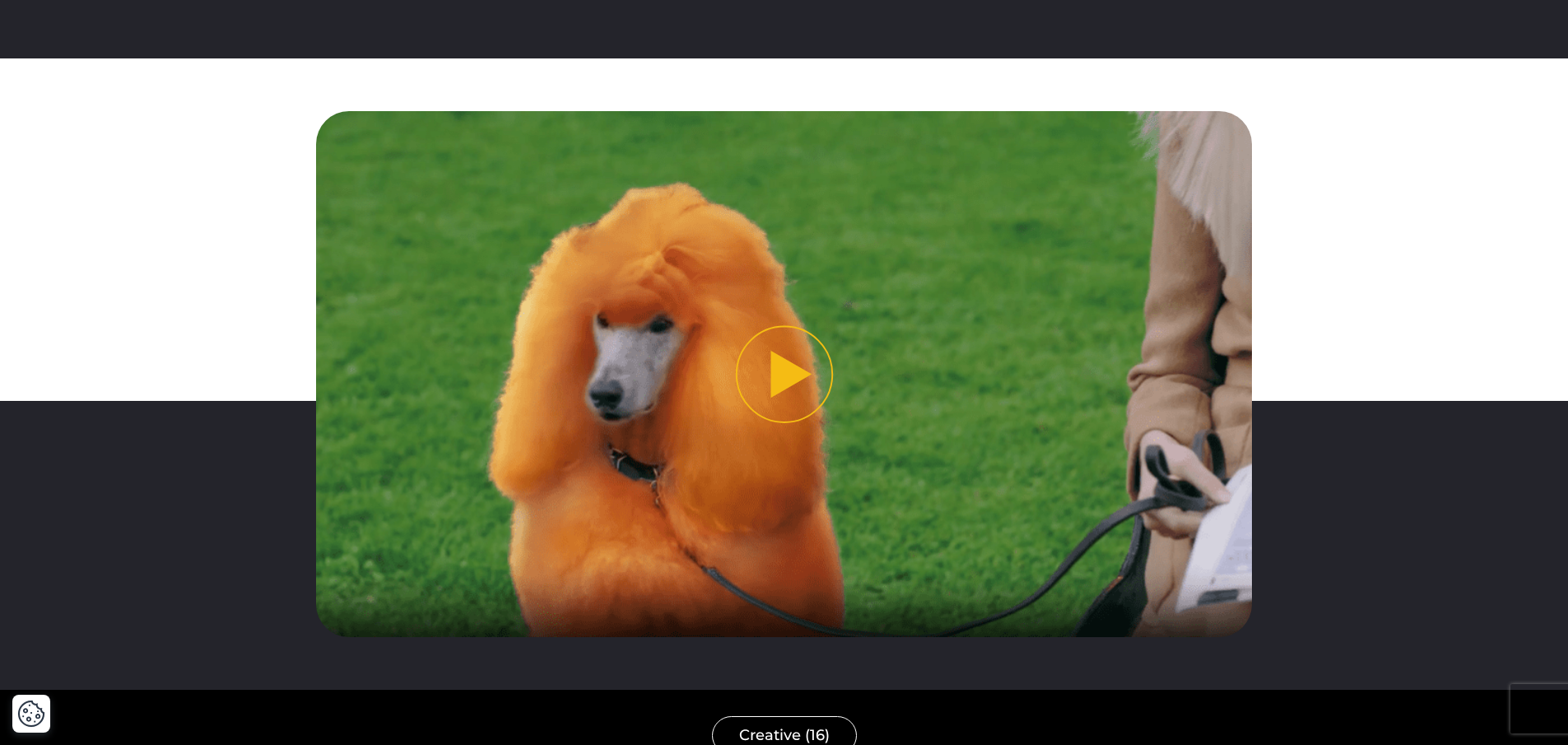
scroll to position [5465, 0]
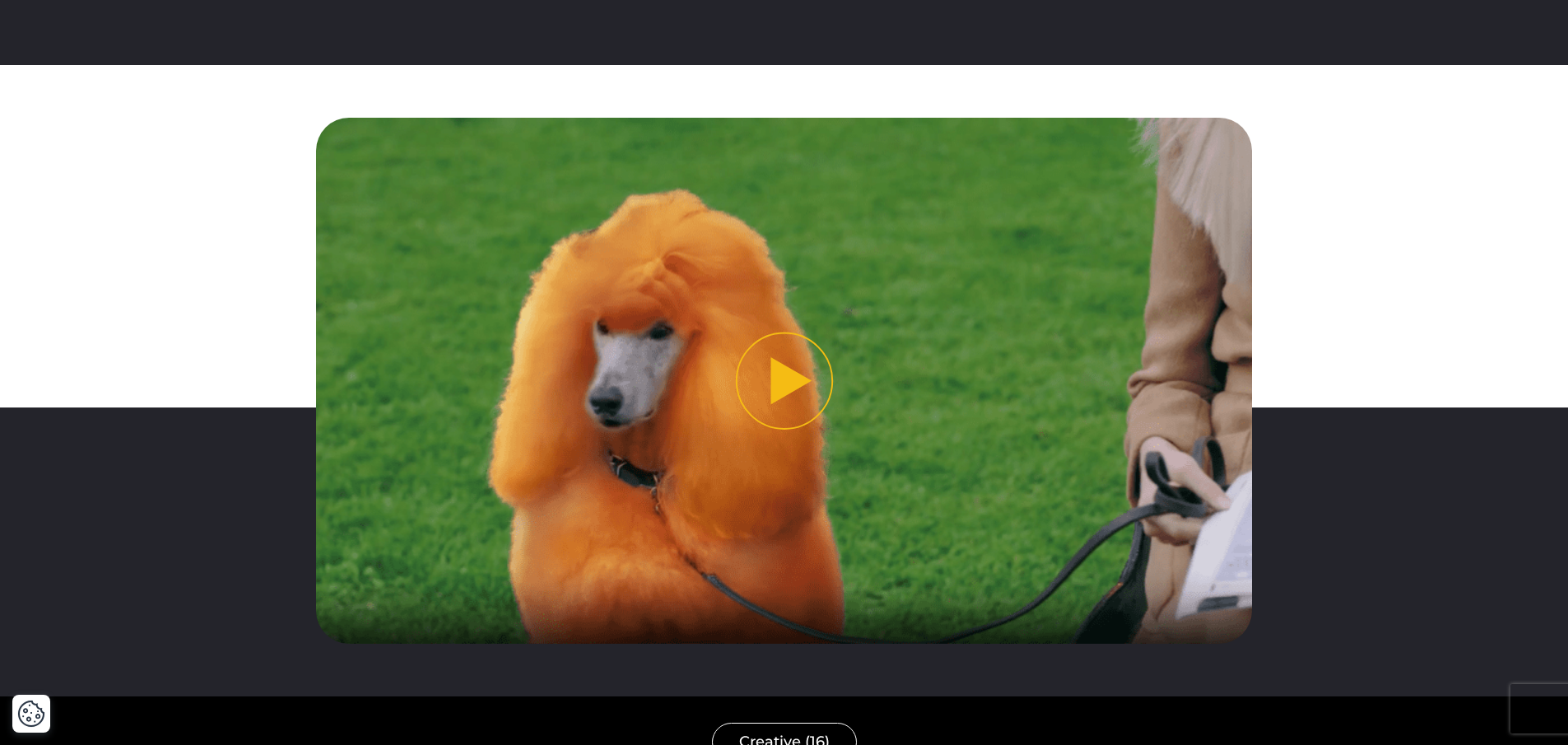
click at [792, 353] on button "Play video" at bounding box center [784, 380] width 935 height 526
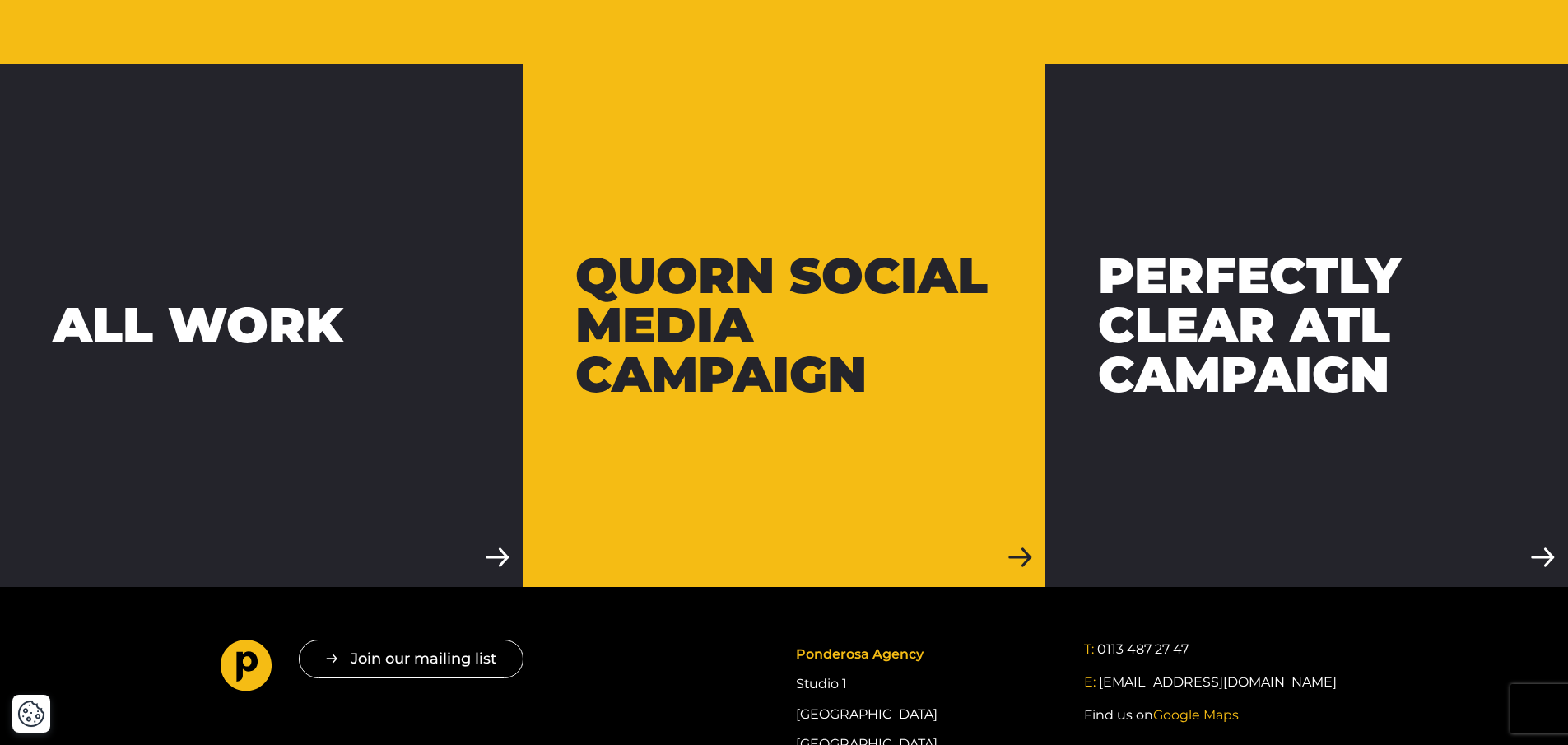
scroll to position [6570, 0]
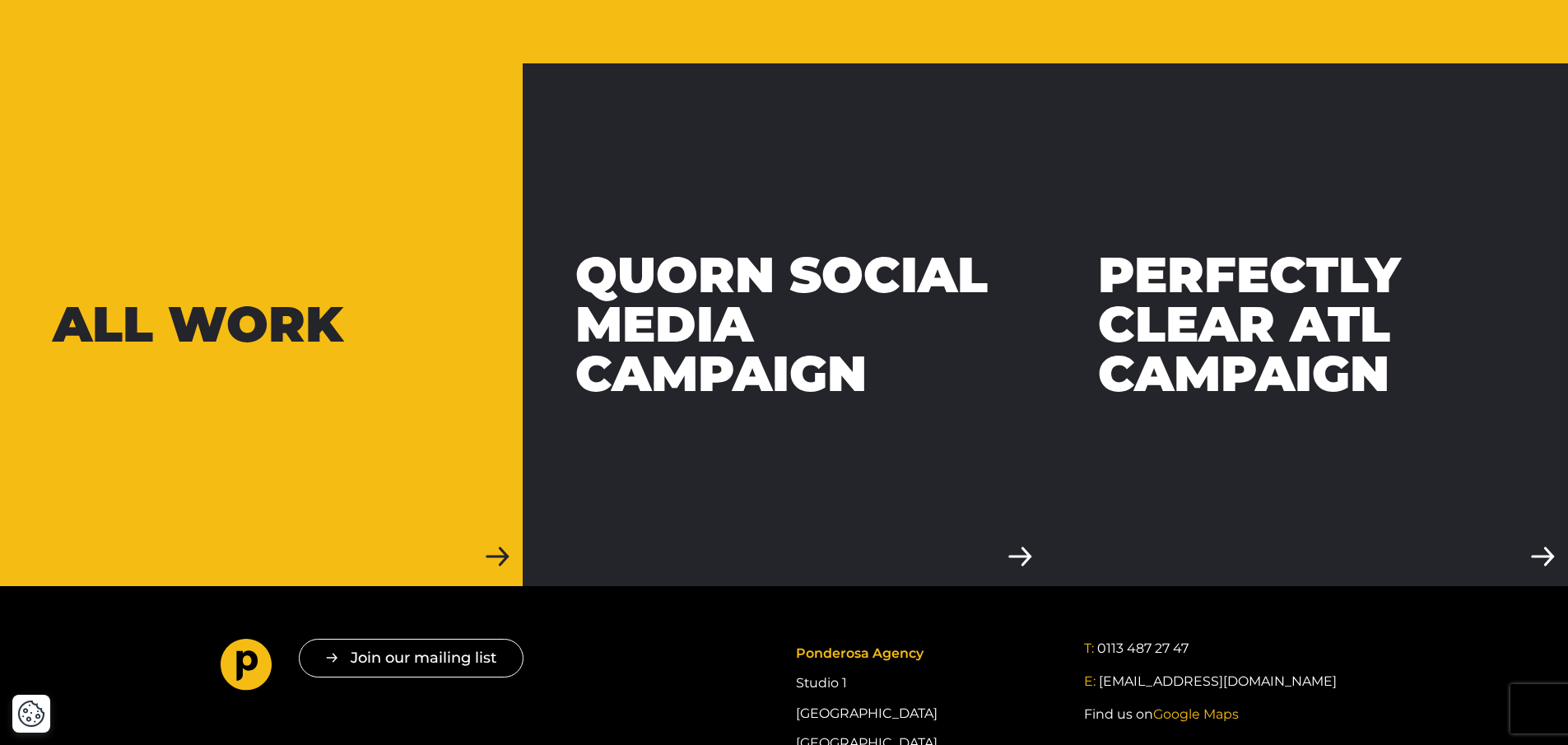
click at [145, 299] on div "All work" at bounding box center [198, 324] width 291 height 49
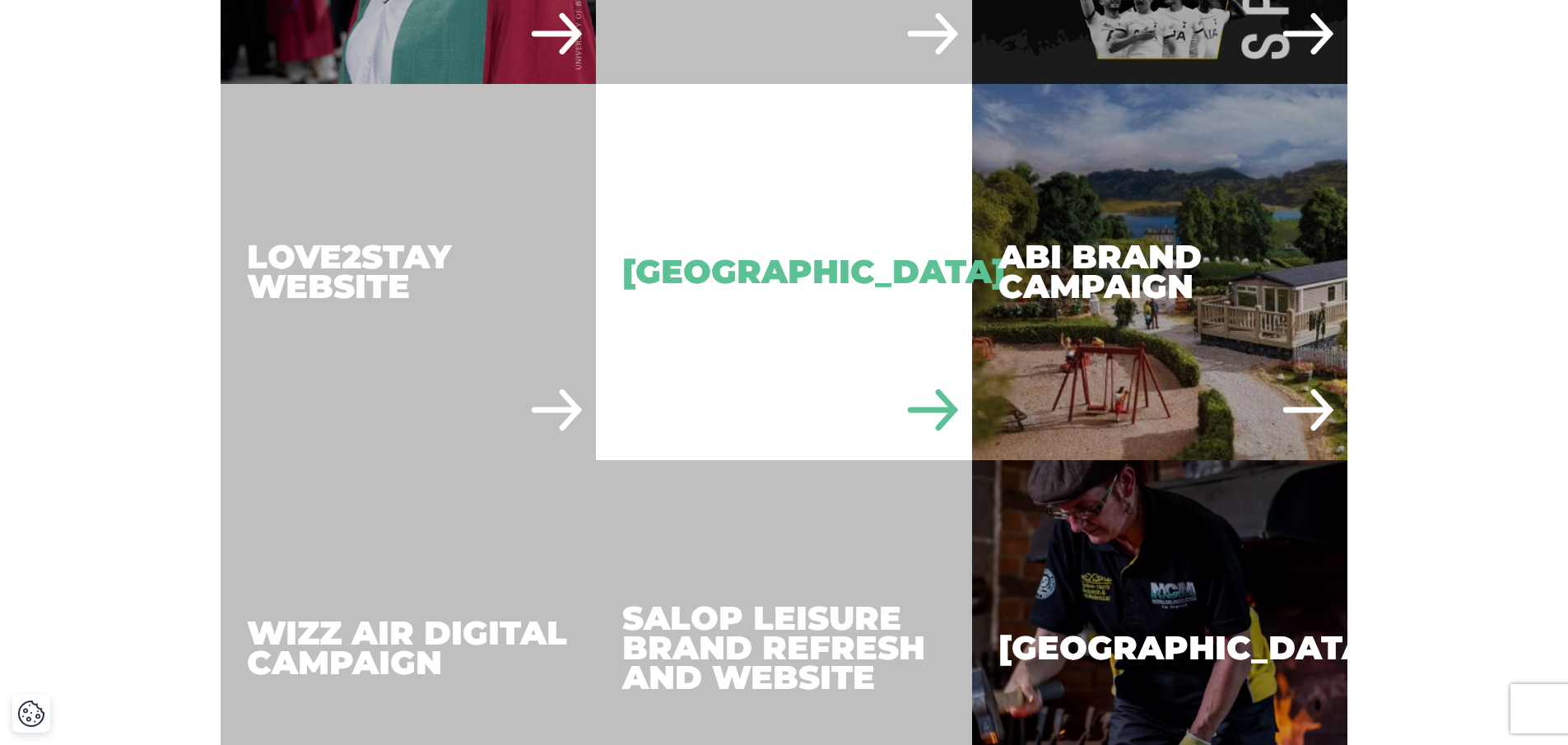
scroll to position [3481, 0]
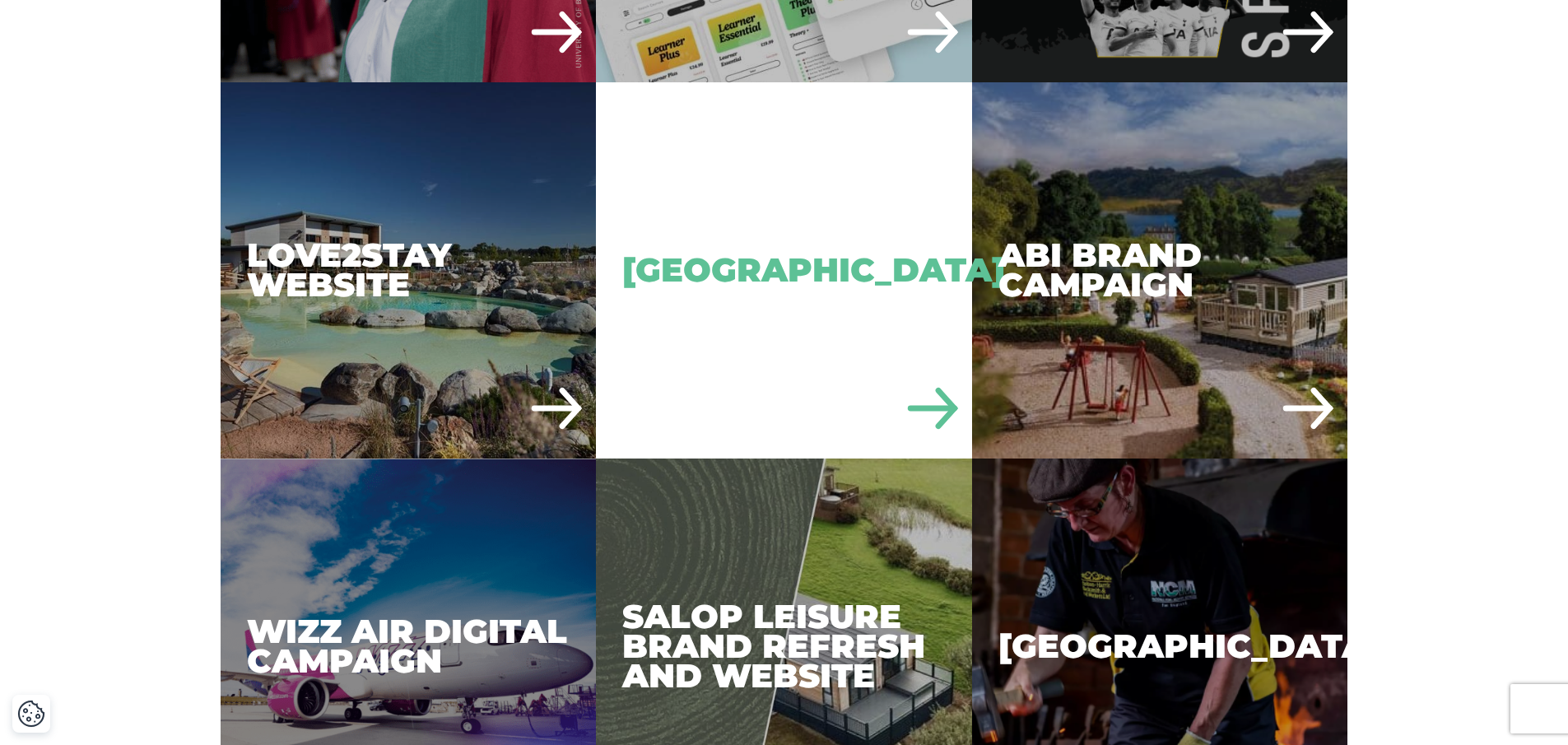
click at [720, 264] on div "[GEOGRAPHIC_DATA]" at bounding box center [784, 270] width 376 height 376
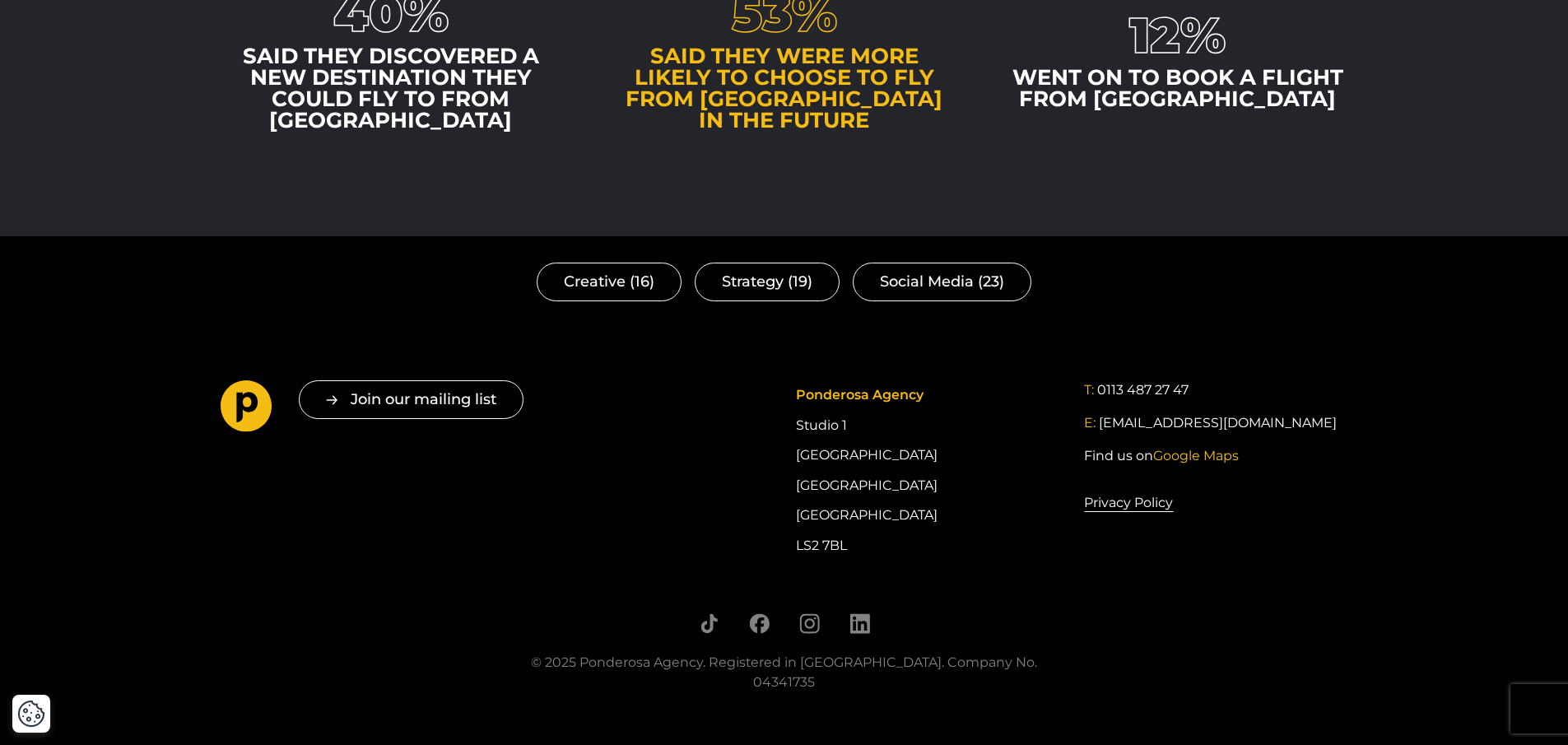
scroll to position [3544, 0]
click at [605, 263] on link "Creative (16)" at bounding box center [609, 281] width 145 height 38
